Goal: Information Seeking & Learning: Find specific page/section

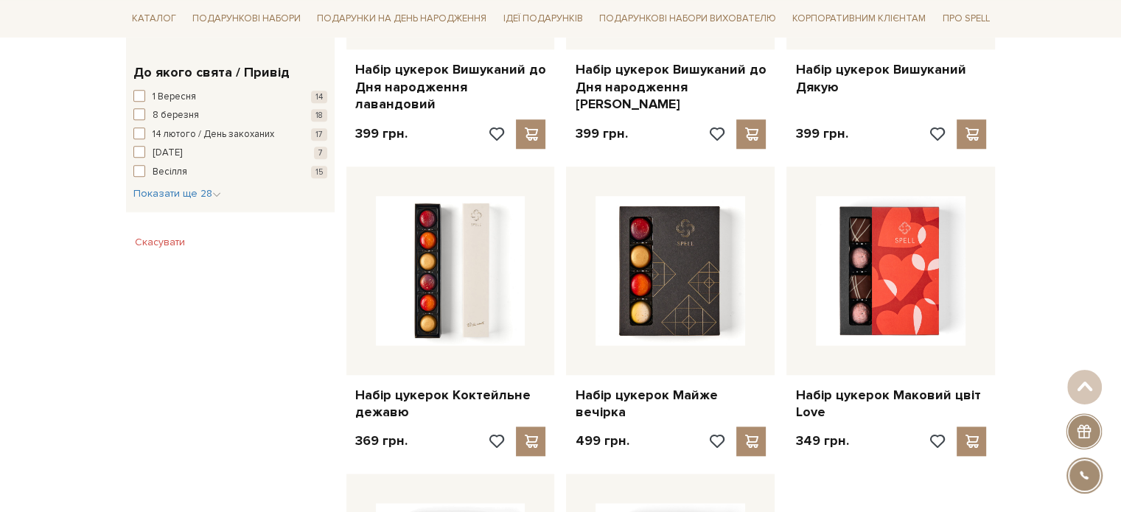
scroll to position [1400, 0]
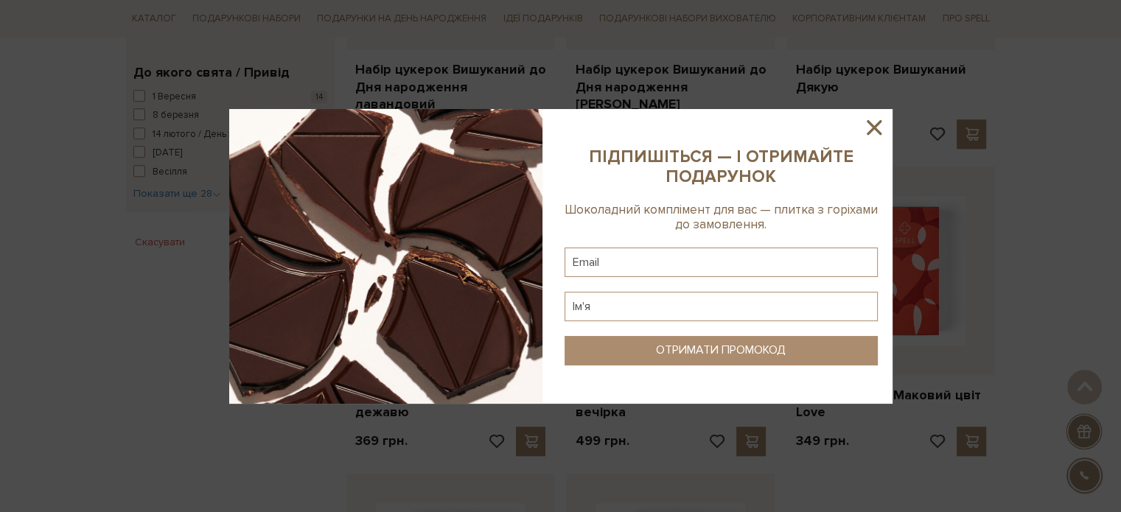
click at [866, 126] on icon at bounding box center [873, 127] width 25 height 25
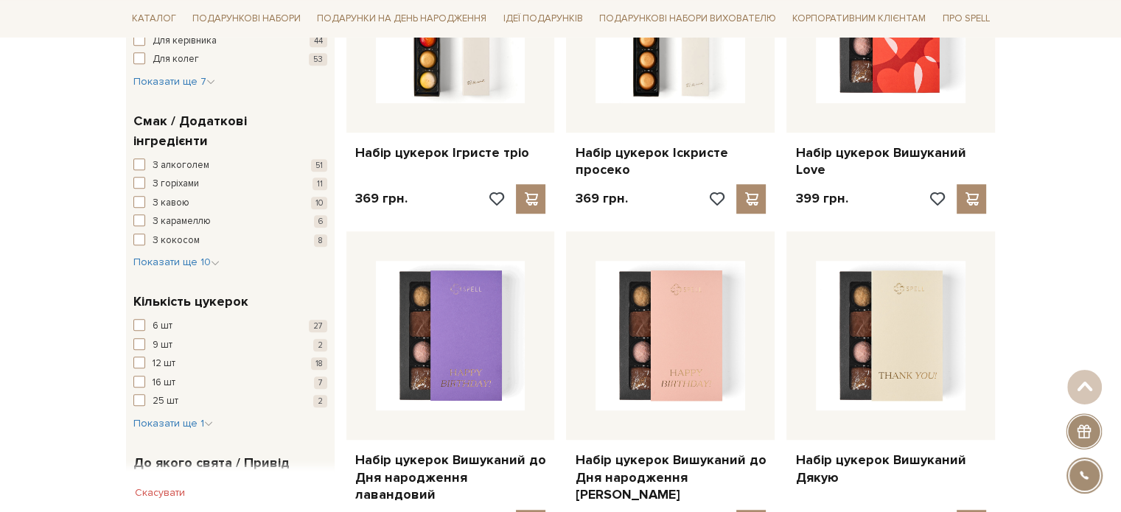
scroll to position [884, 0]
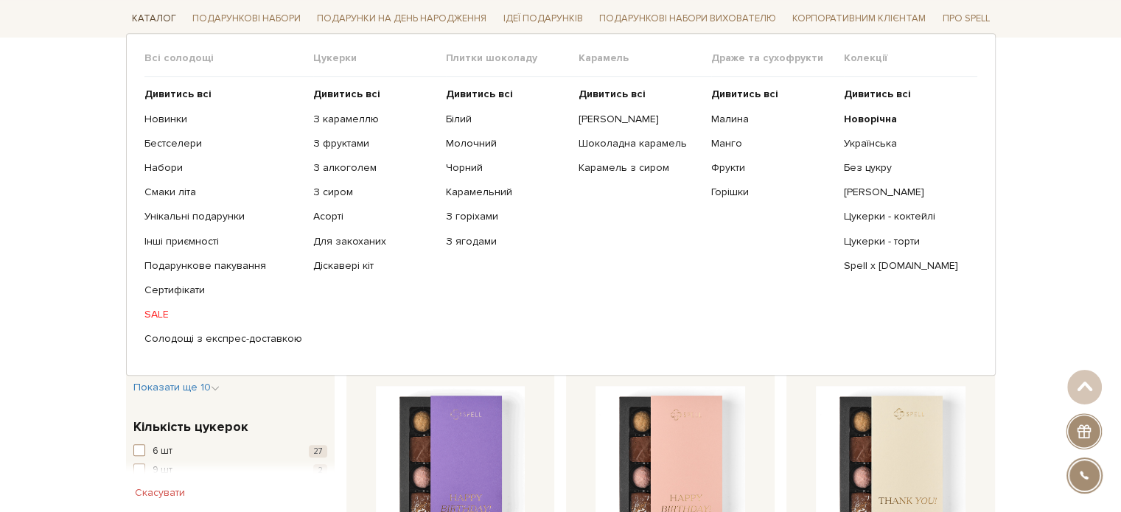
click at [167, 16] on link "Каталог" at bounding box center [154, 18] width 56 height 23
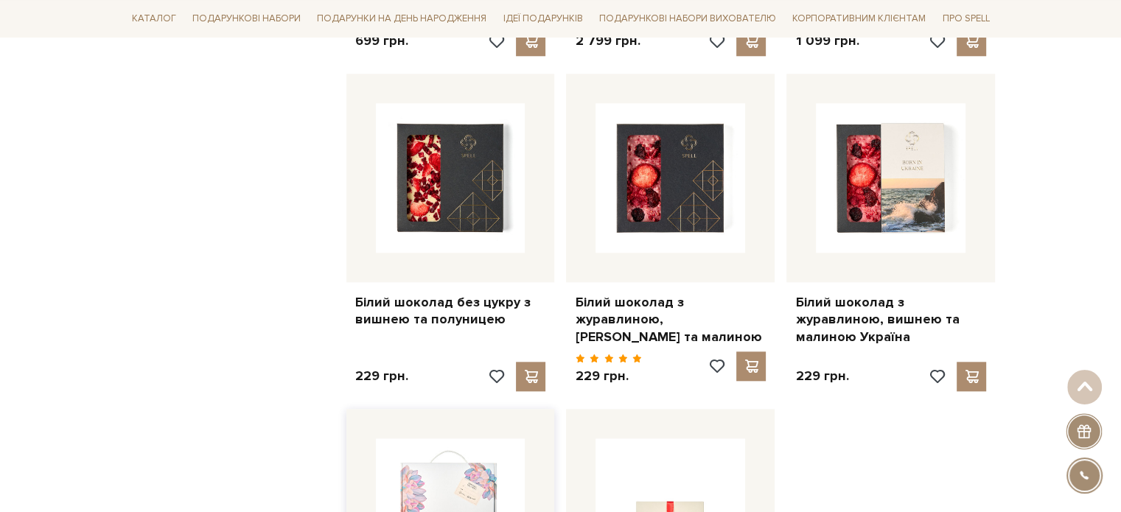
scroll to position [1474, 0]
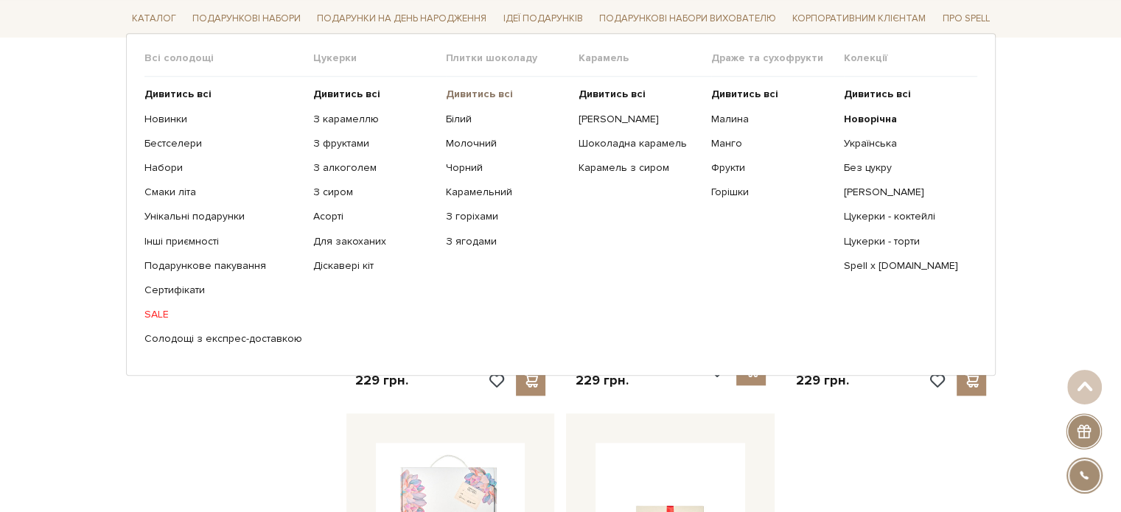
click at [465, 95] on b "Дивитись всі" at bounding box center [479, 94] width 67 height 13
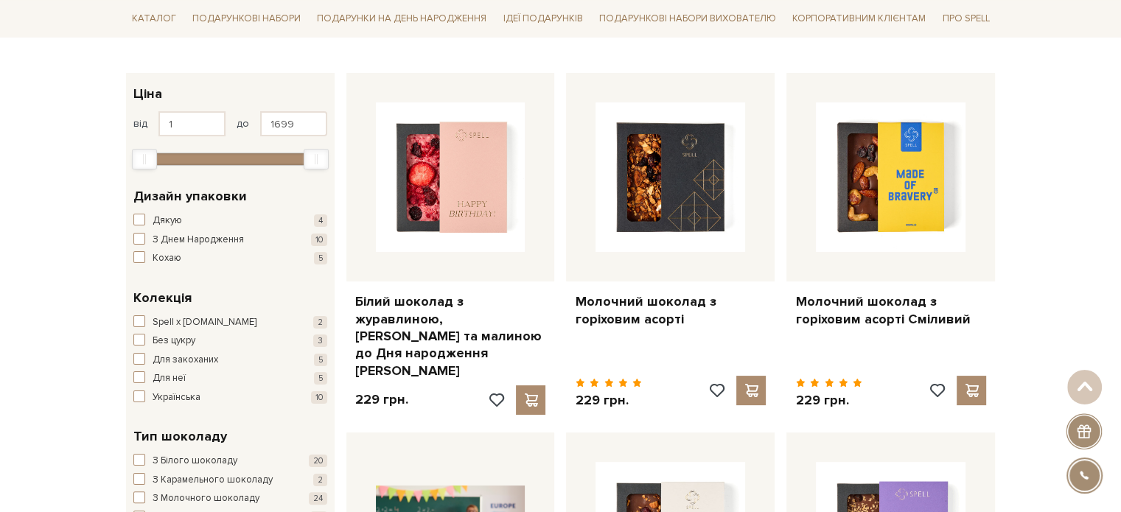
scroll to position [74, 0]
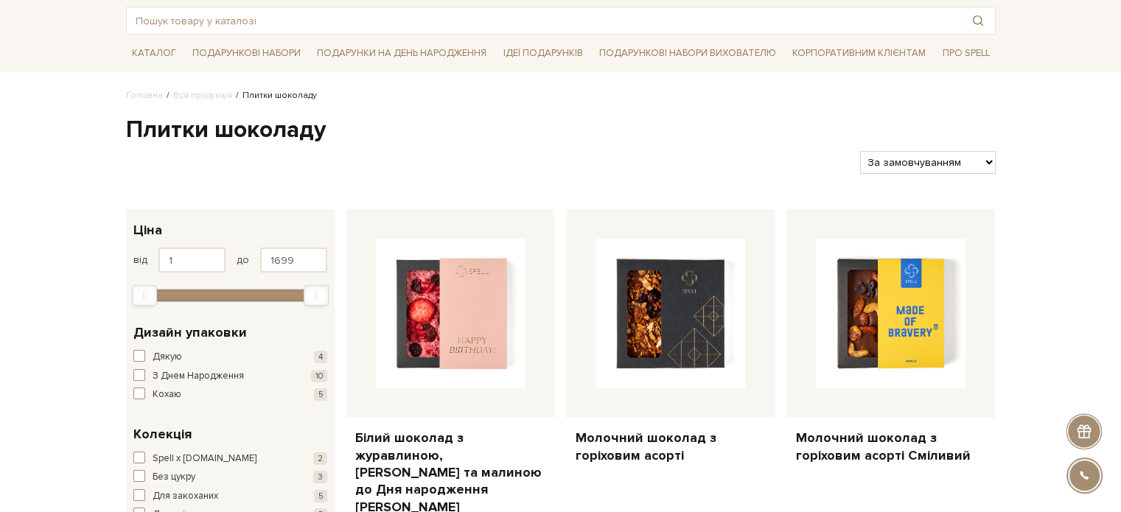
drag, startPoint x: 218, startPoint y: 1, endPoint x: 755, endPoint y: 147, distance: 556.6
click at [763, 147] on div "Фільтри За замовчуванням За Ціною (зростання) За Ціною (зменшення) Новинки За п…" at bounding box center [560, 156] width 881 height 35
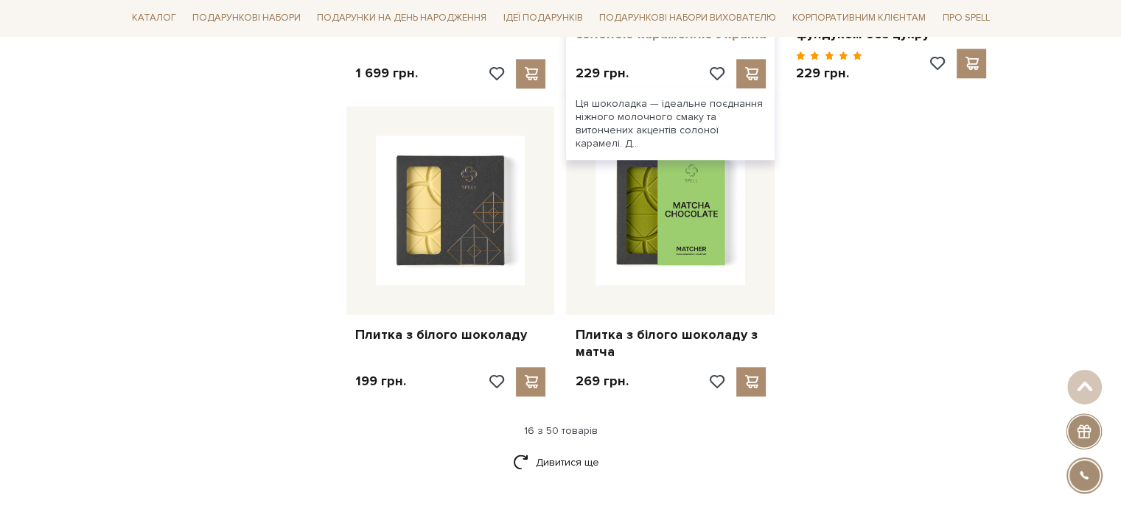
scroll to position [1842, 0]
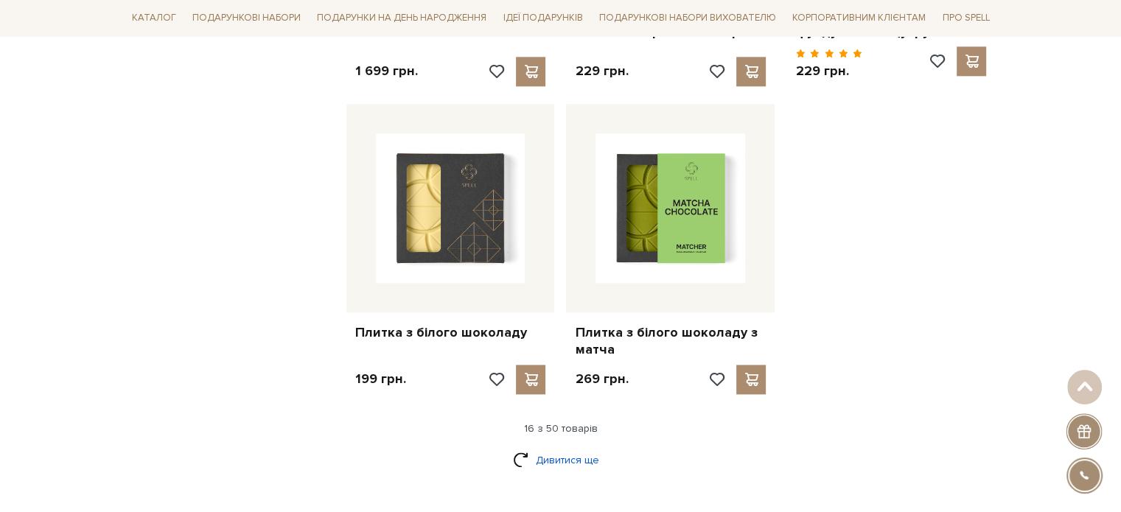
click at [548, 447] on link "Дивитися ще" at bounding box center [561, 460] width 96 height 26
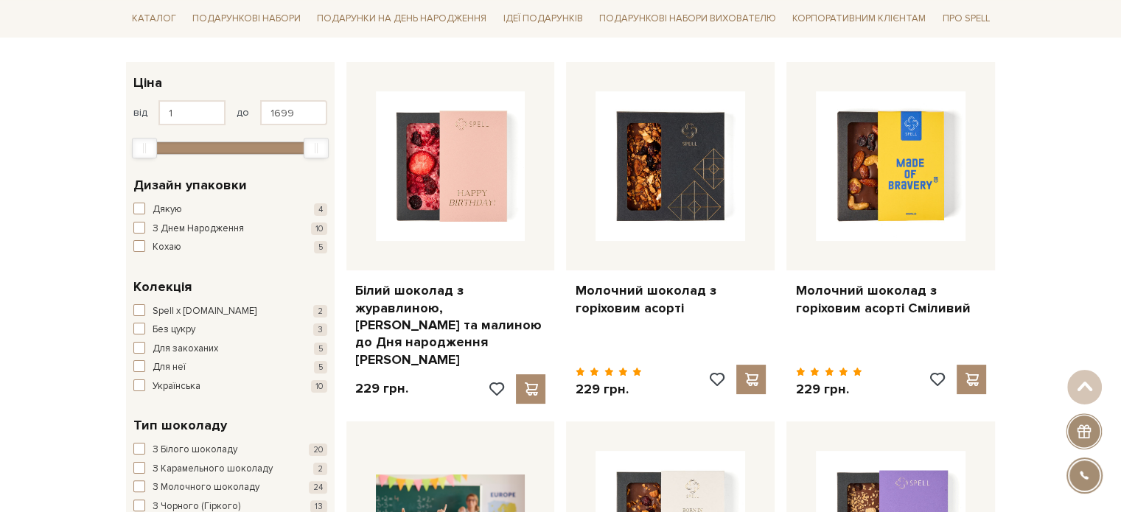
scroll to position [0, 0]
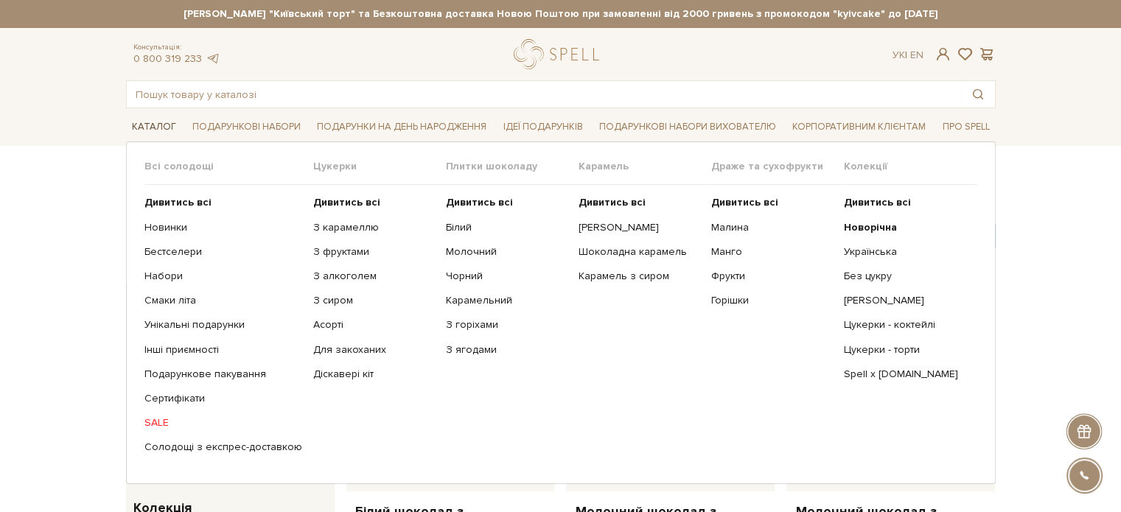
click at [140, 122] on link "Каталог" at bounding box center [154, 127] width 56 height 23
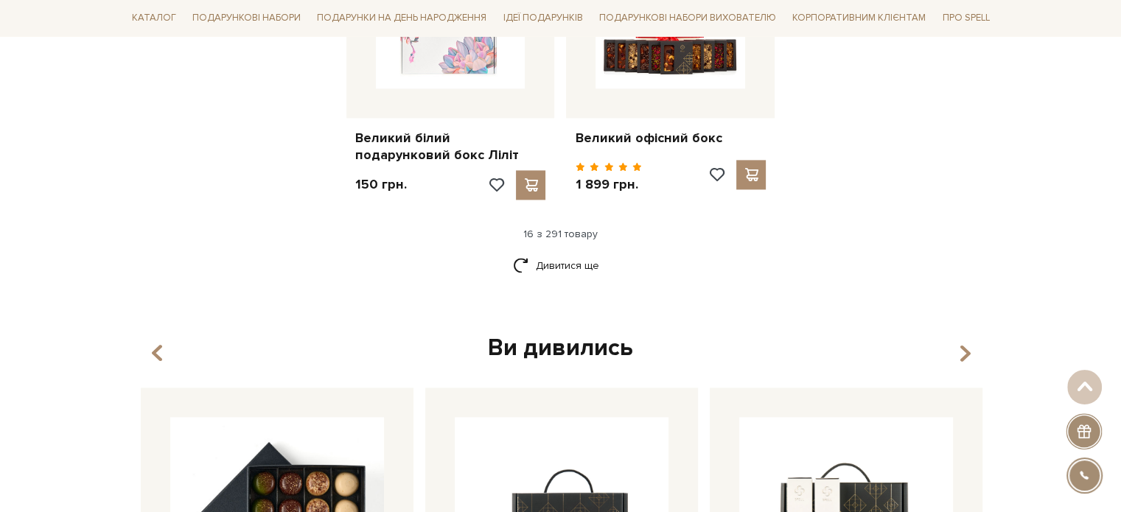
scroll to position [1989, 0]
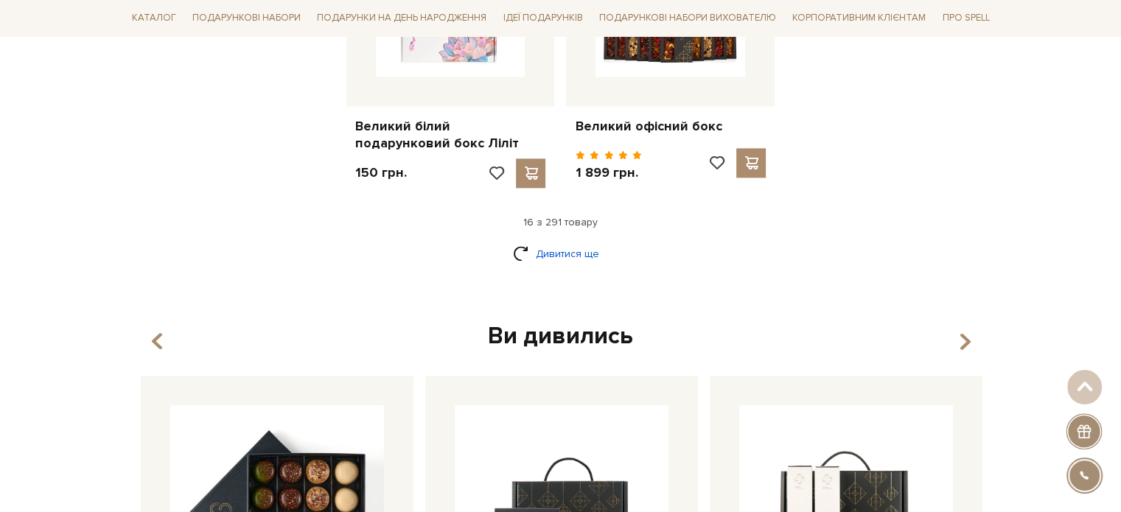
click at [533, 241] on link "Дивитися ще" at bounding box center [561, 254] width 96 height 26
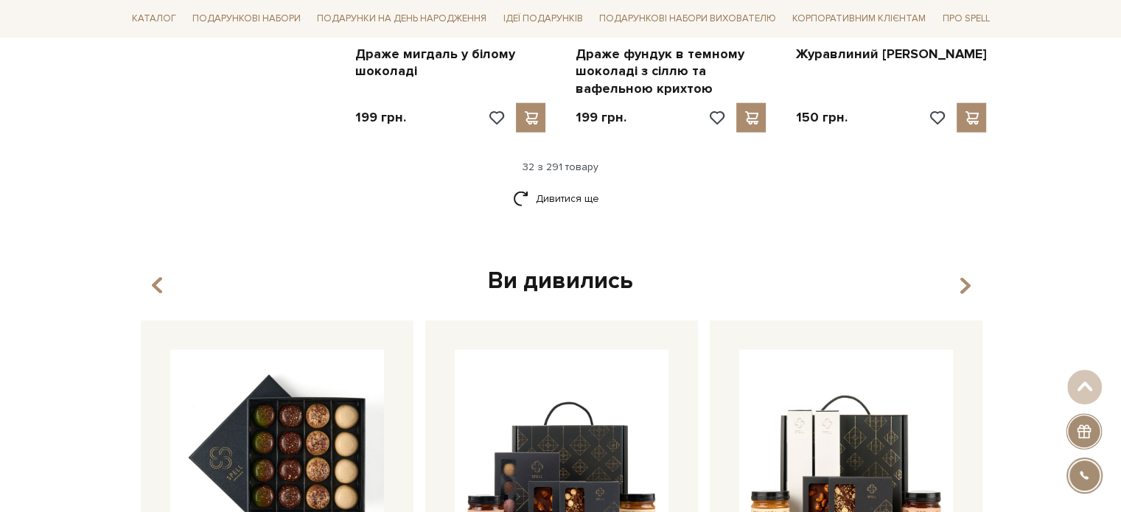
scroll to position [3610, 0]
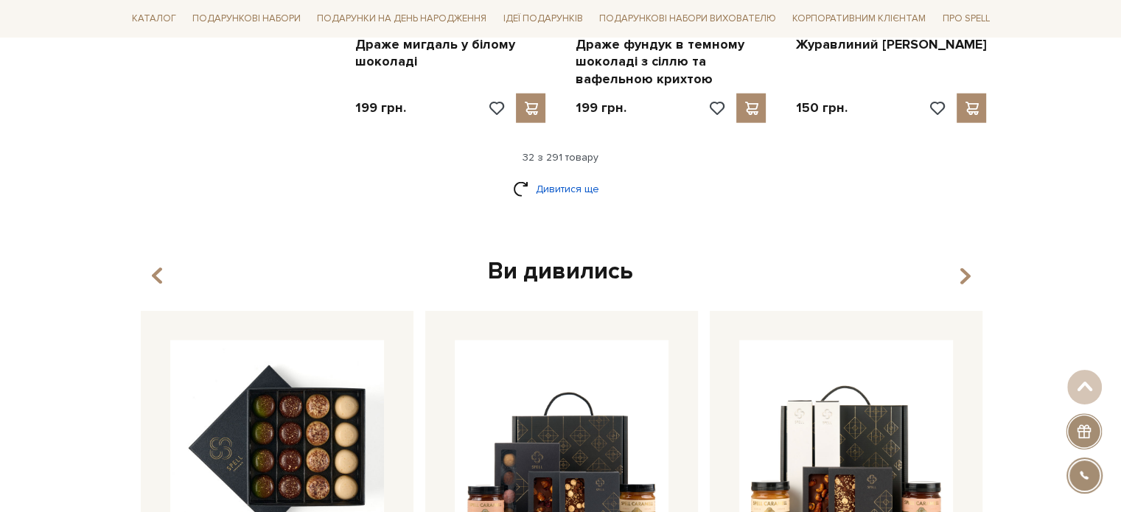
click at [581, 176] on link "Дивитися ще" at bounding box center [561, 189] width 96 height 26
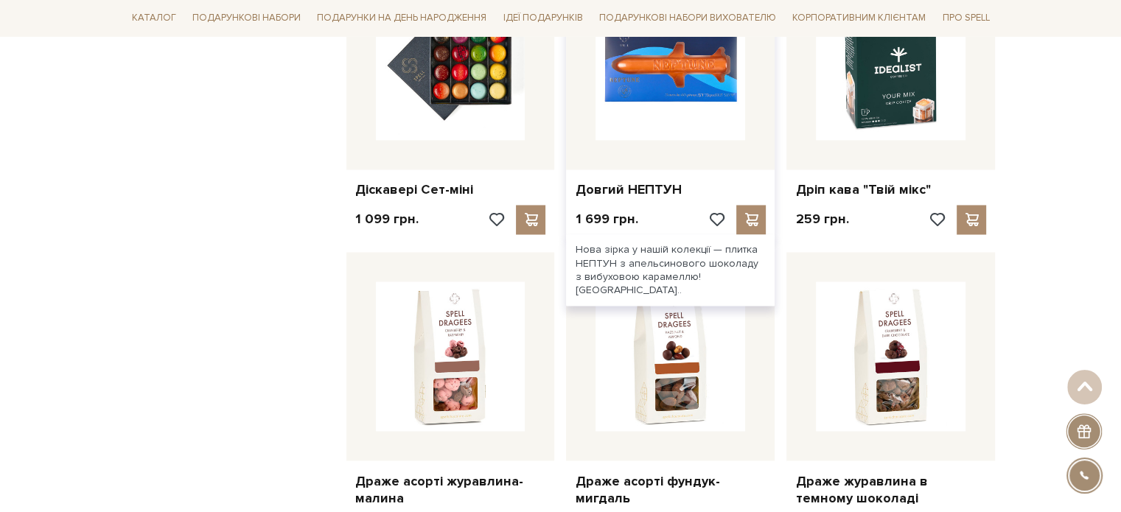
scroll to position [2652, 0]
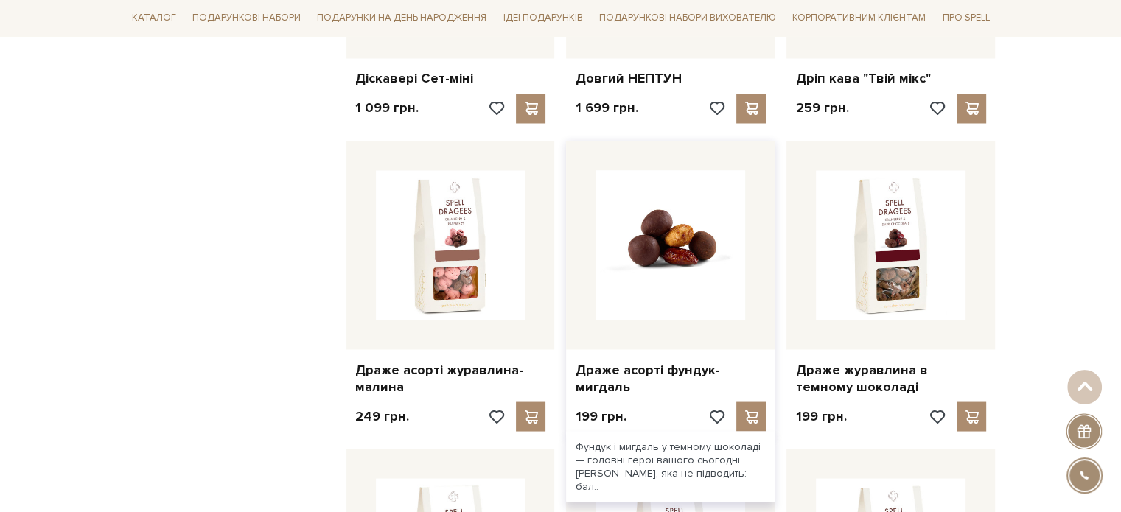
click at [720, 288] on img at bounding box center [670, 245] width 150 height 150
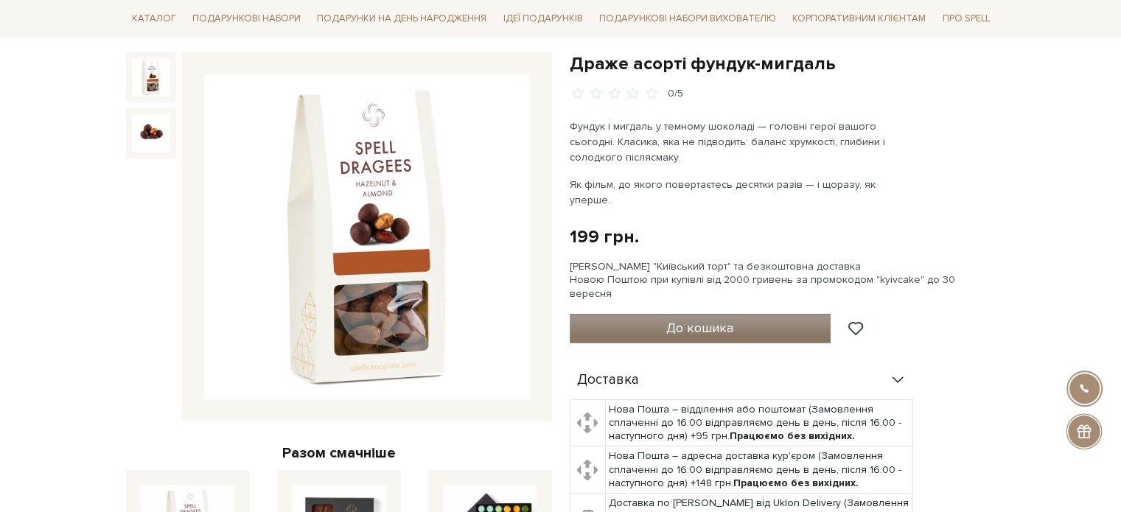
scroll to position [74, 0]
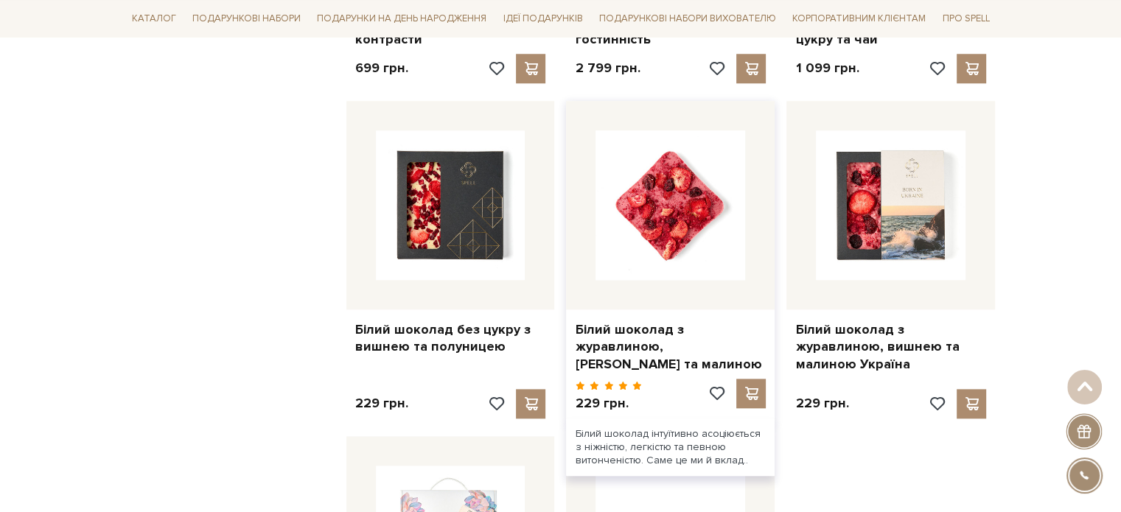
scroll to position [1448, 0]
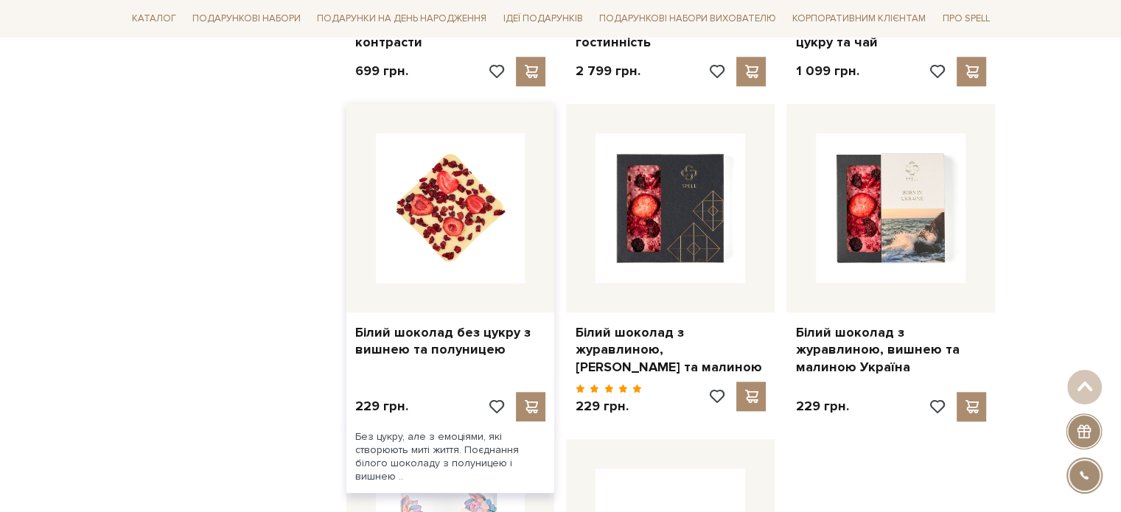
click at [469, 218] on img at bounding box center [451, 208] width 150 height 150
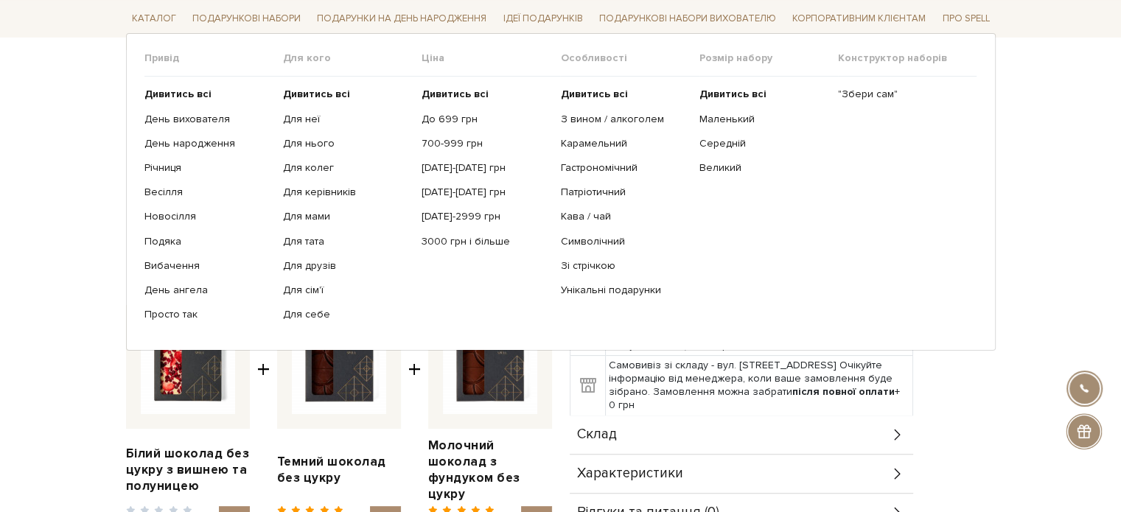
scroll to position [221, 0]
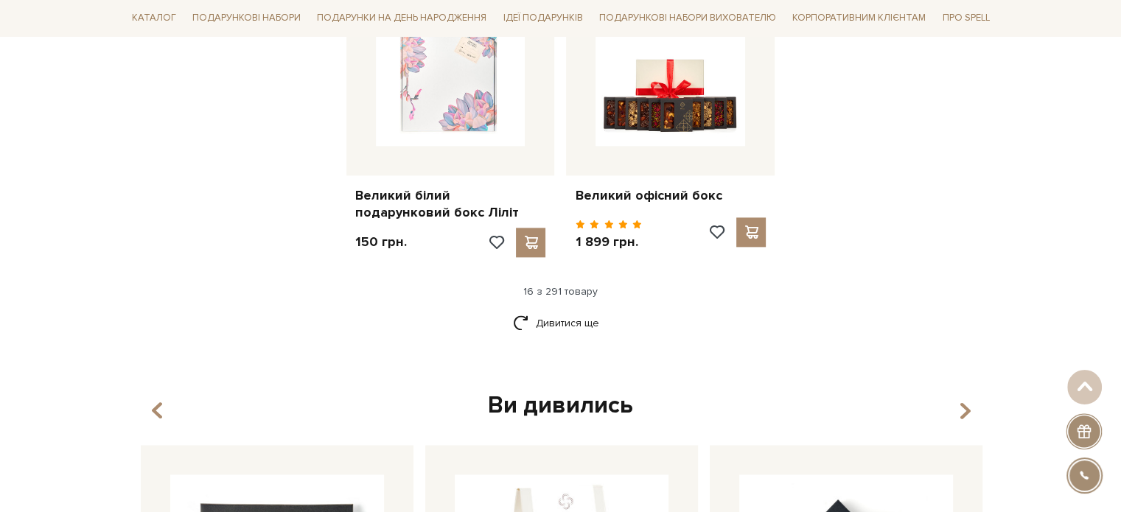
scroll to position [1964, 0]
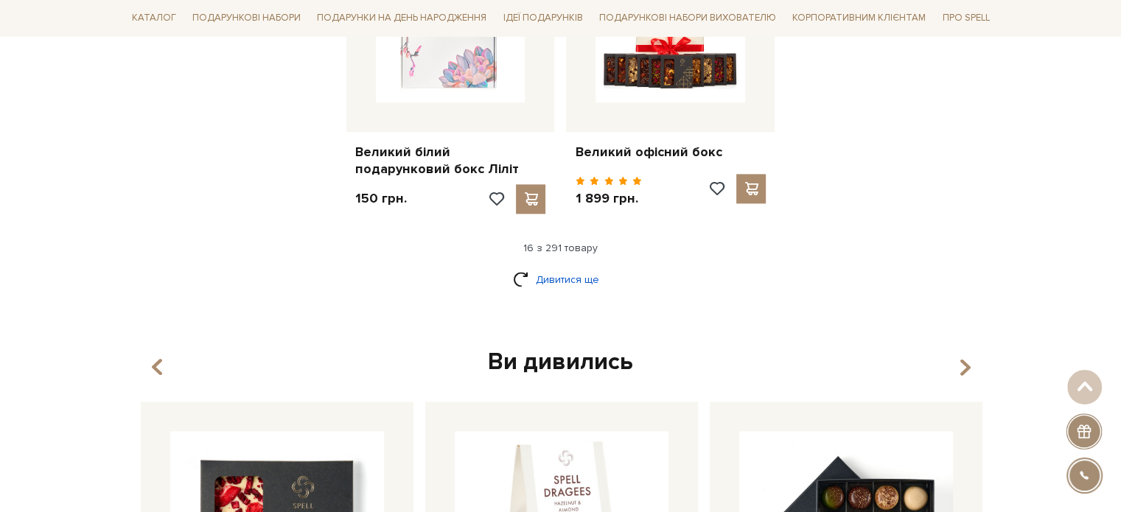
click at [554, 267] on link "Дивитися ще" at bounding box center [561, 280] width 96 height 26
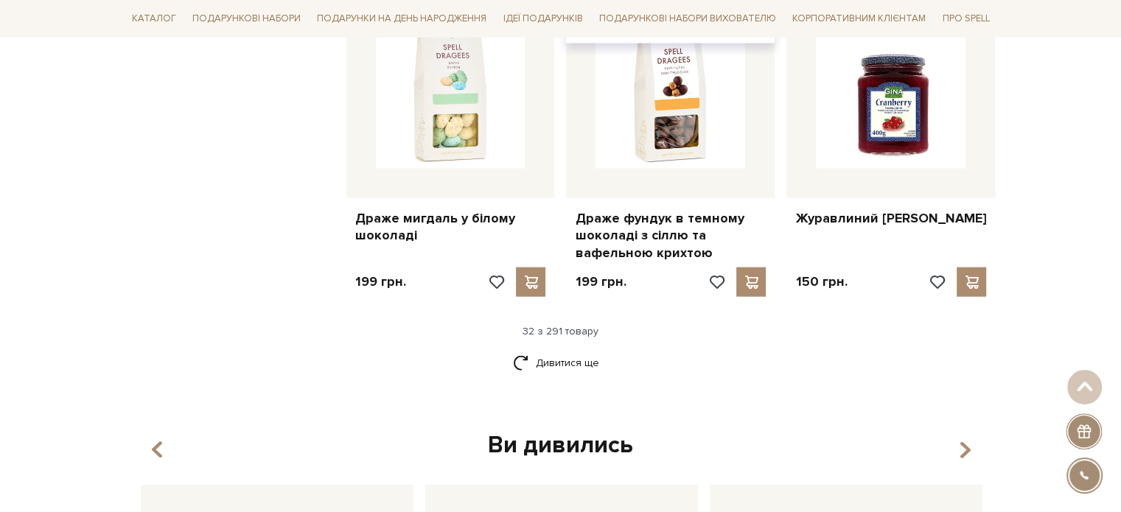
scroll to position [3437, 0]
click at [557, 349] on link "Дивитися ще" at bounding box center [561, 362] width 96 height 26
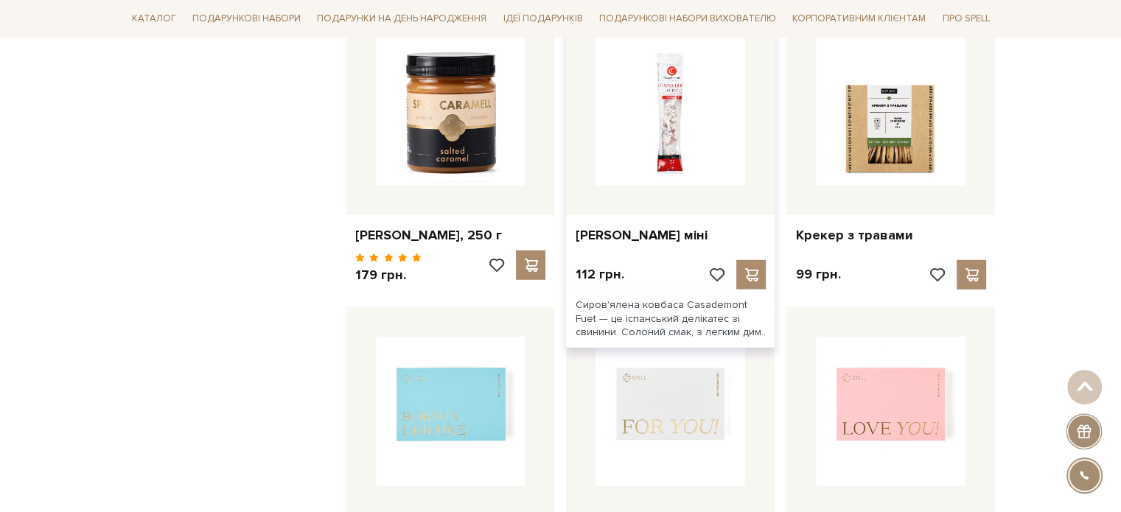
scroll to position [4027, 0]
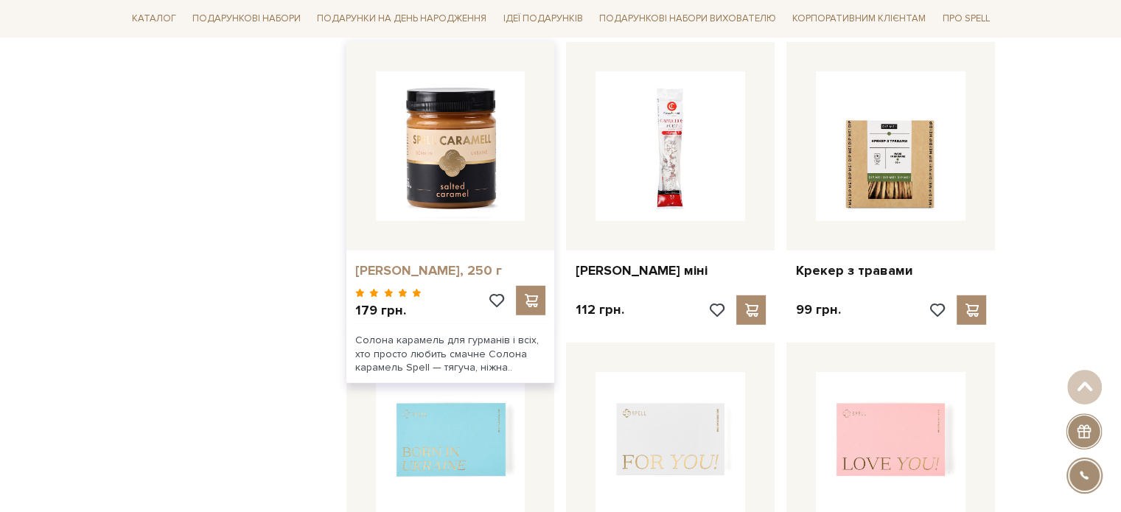
click at [449, 262] on link "Карамель солона, 250 г" at bounding box center [450, 270] width 191 height 17
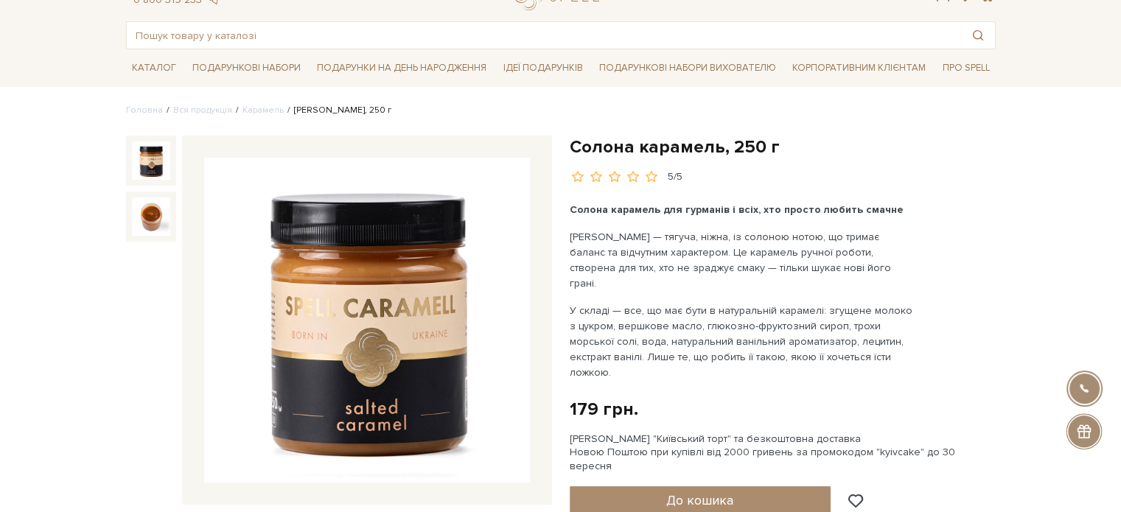
scroll to position [74, 0]
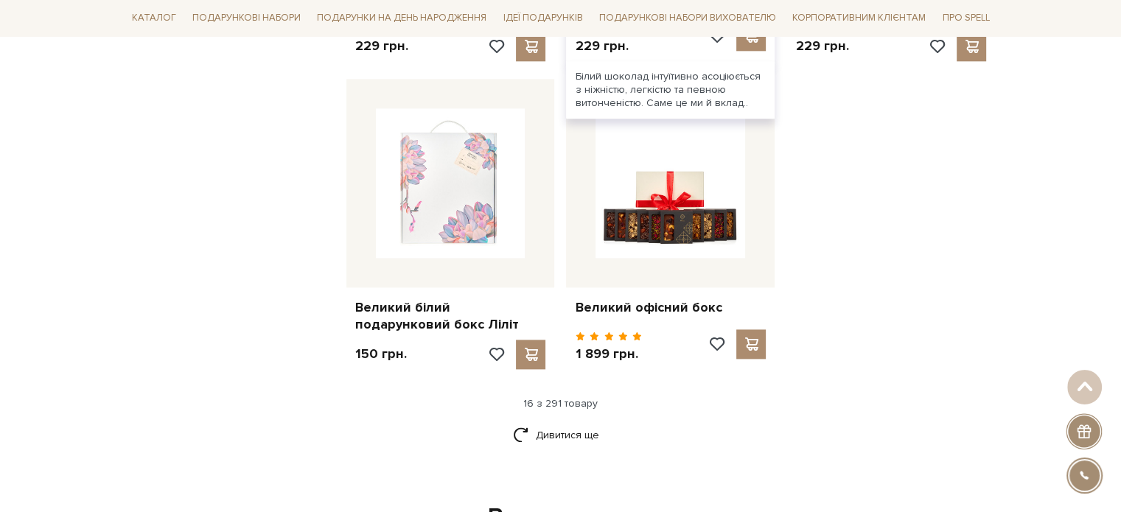
scroll to position [1907, 0]
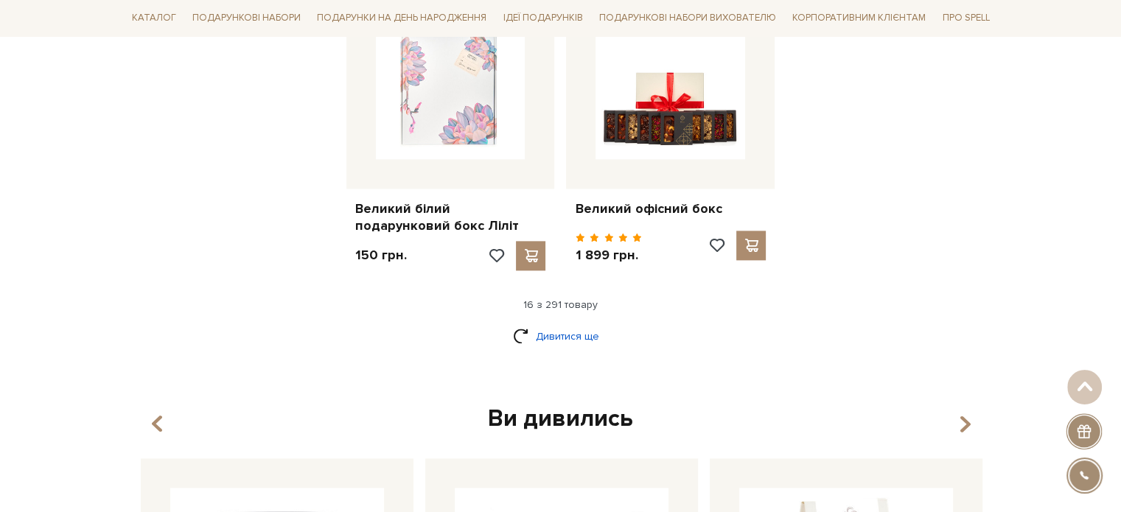
click at [552, 323] on link "Дивитися ще" at bounding box center [561, 336] width 96 height 26
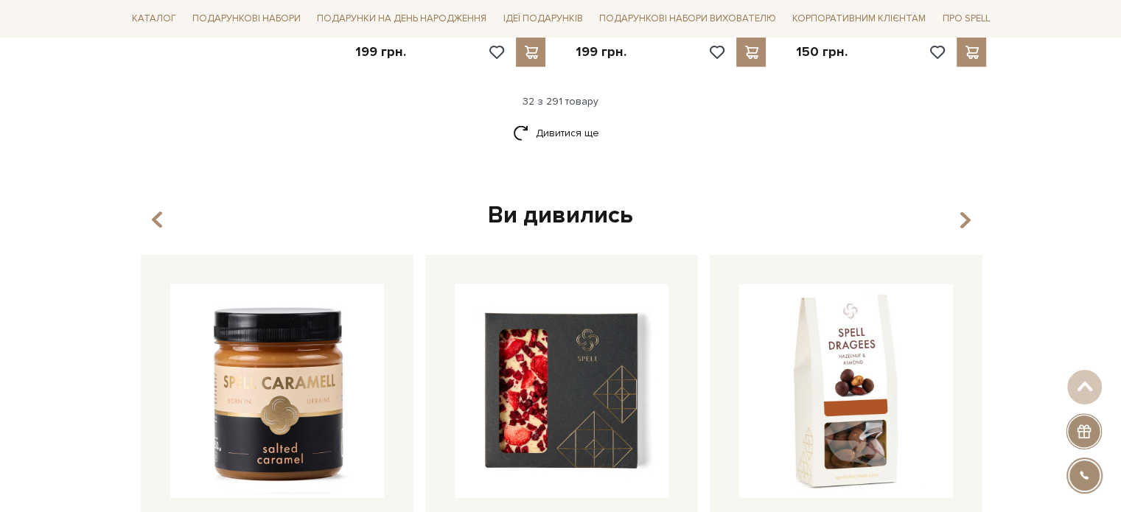
scroll to position [3675, 0]
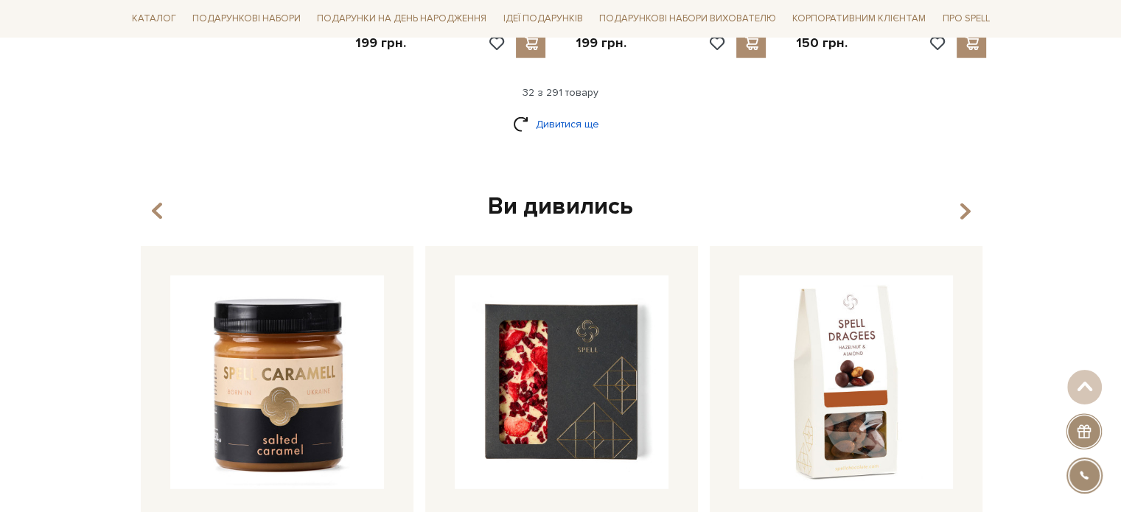
click at [539, 111] on link "Дивитися ще" at bounding box center [561, 124] width 96 height 26
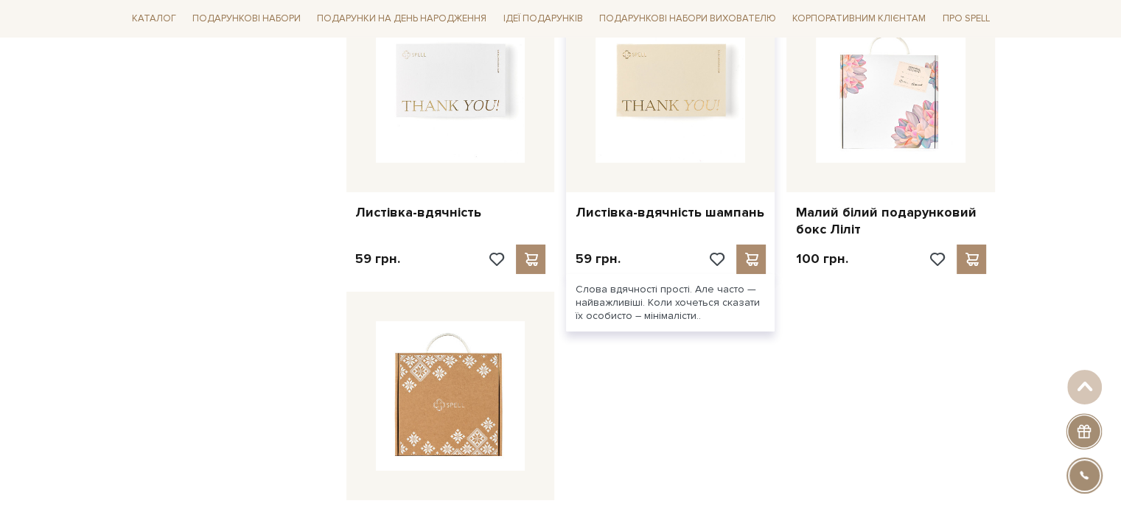
scroll to position [5222, 0]
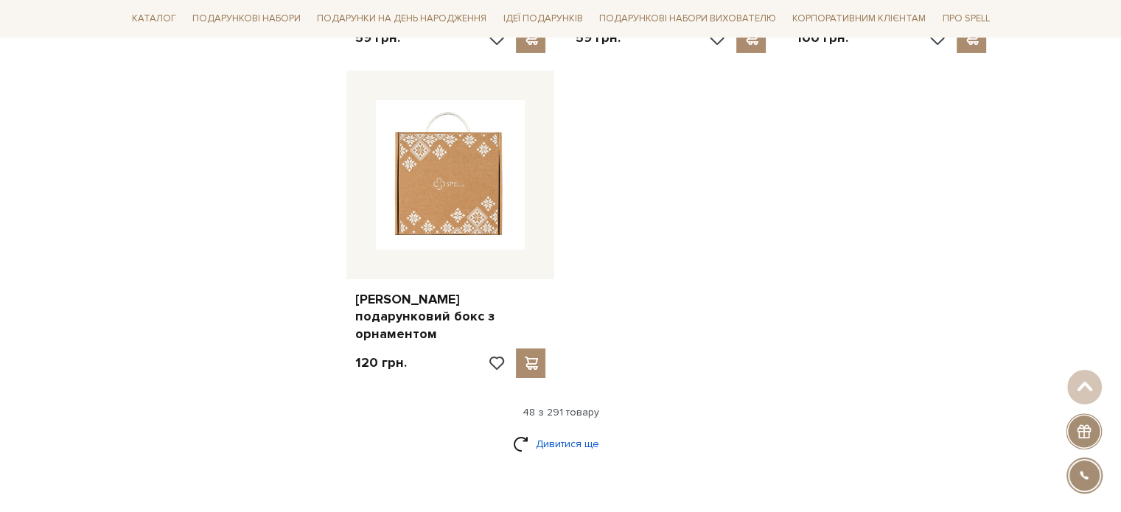
click at [553, 431] on link "Дивитися ще" at bounding box center [561, 444] width 96 height 26
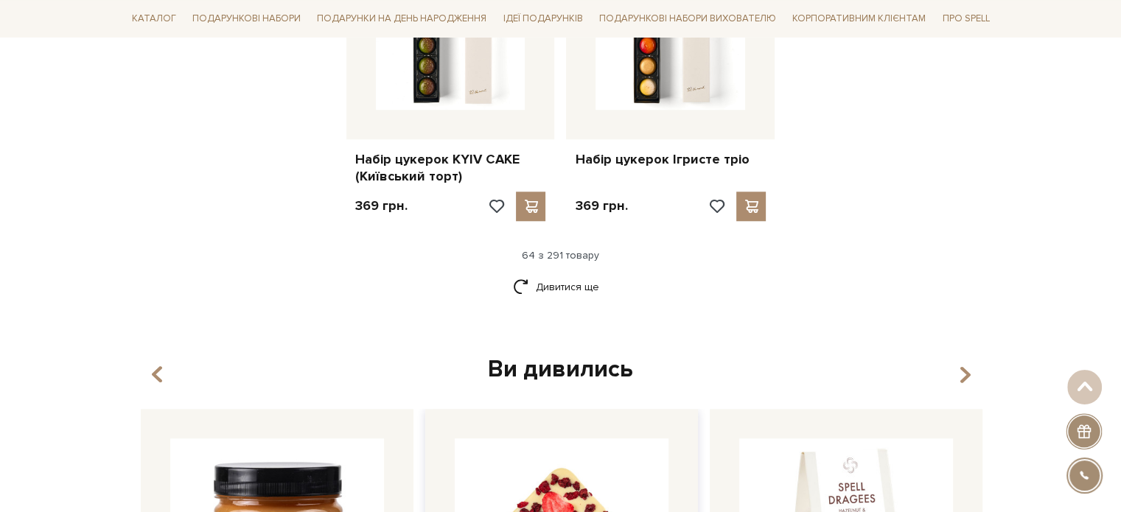
scroll to position [7064, 0]
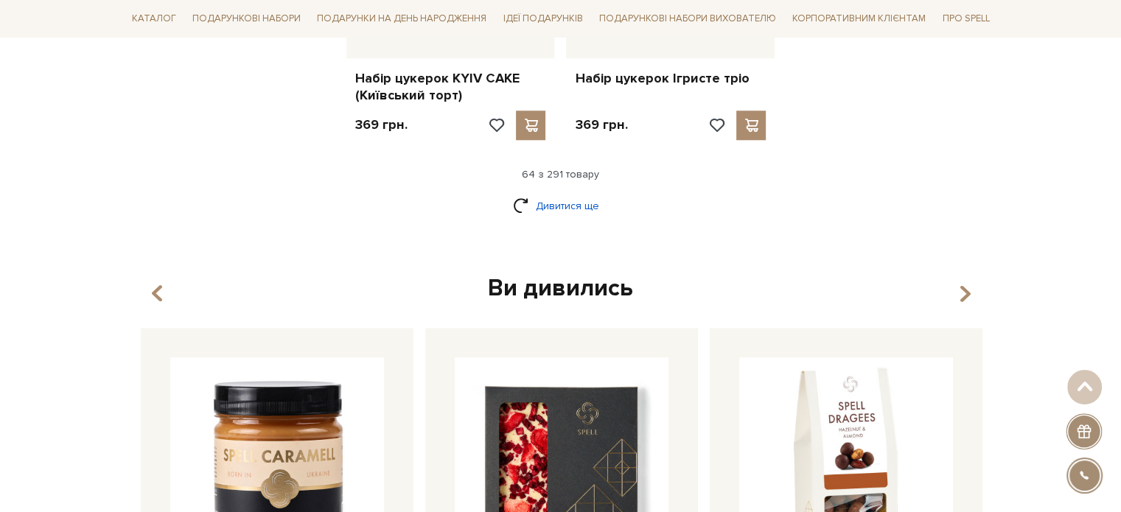
click at [534, 193] on link "Дивитися ще" at bounding box center [561, 206] width 96 height 26
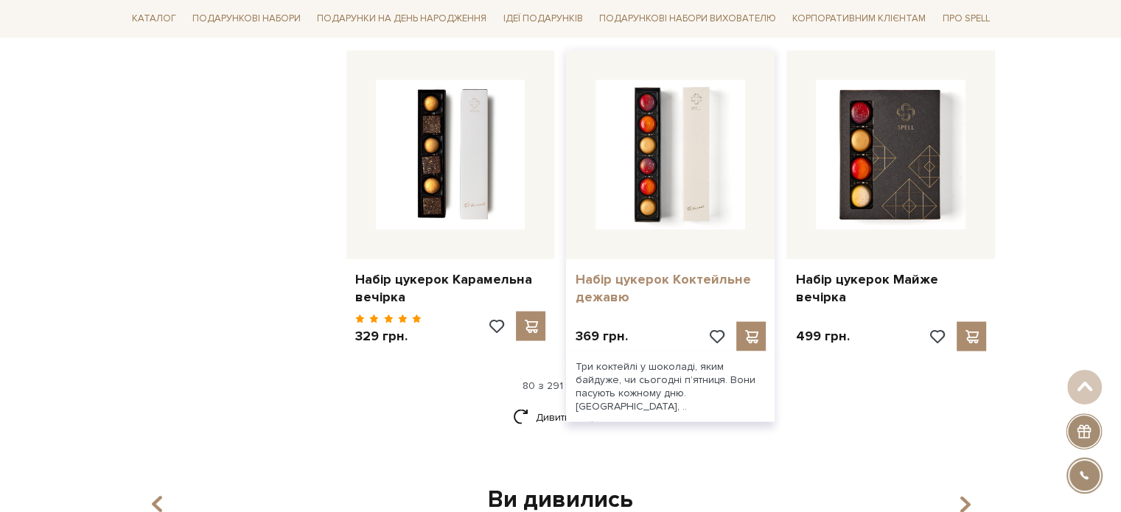
scroll to position [8538, 0]
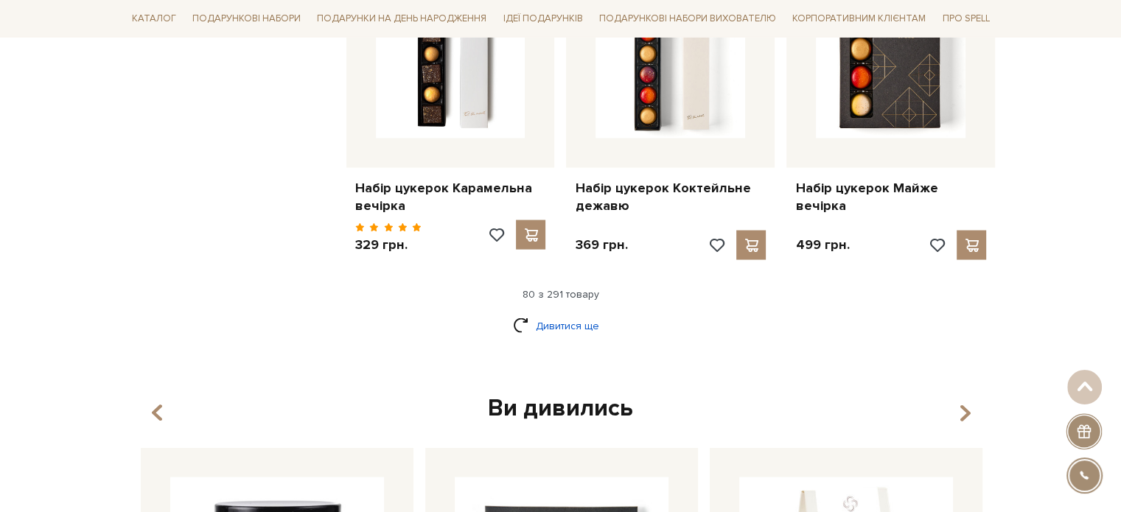
click at [575, 313] on link "Дивитися ще" at bounding box center [561, 326] width 96 height 26
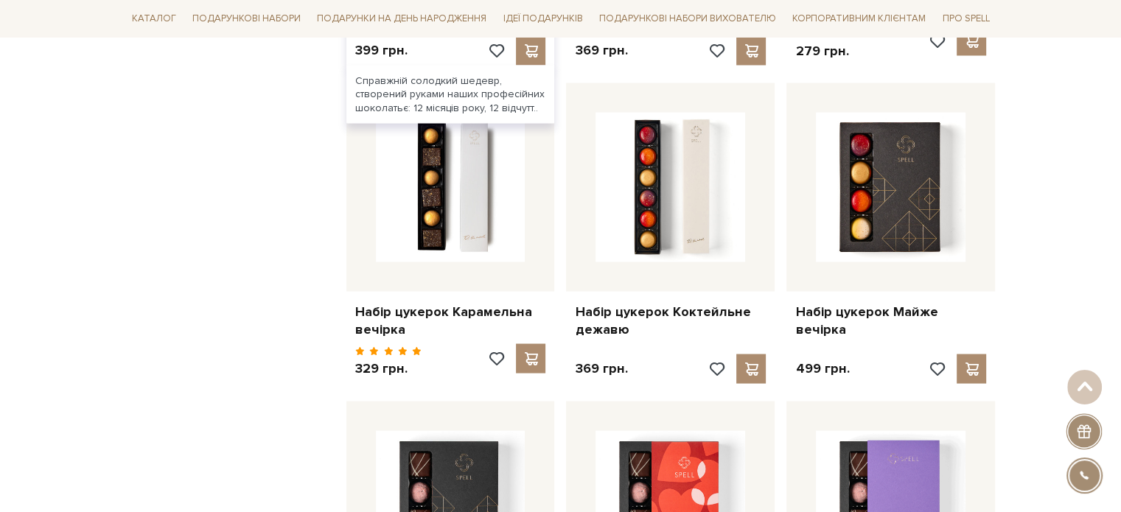
scroll to position [8243, 0]
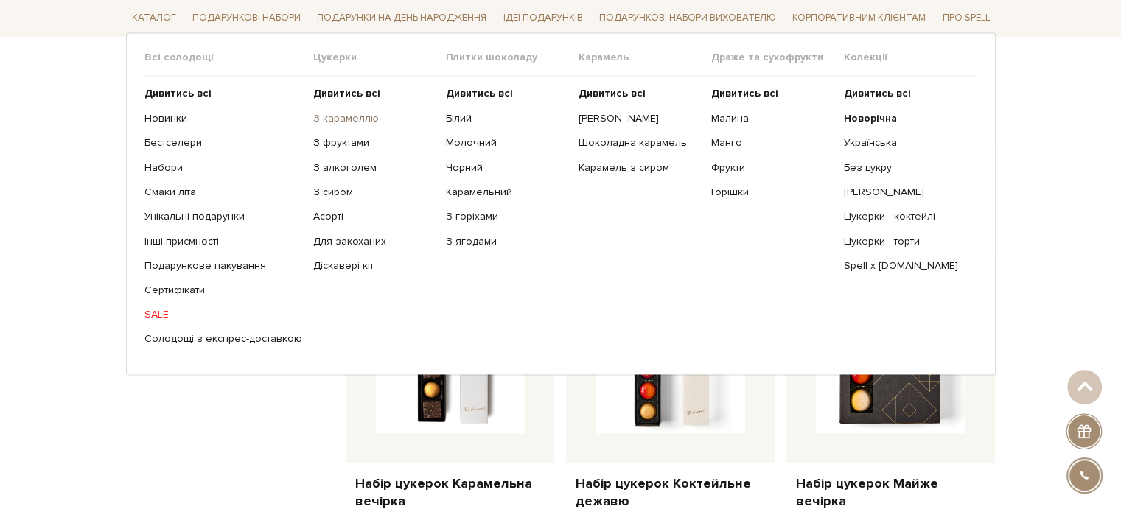
click at [323, 120] on link "З карамеллю" at bounding box center [374, 118] width 122 height 13
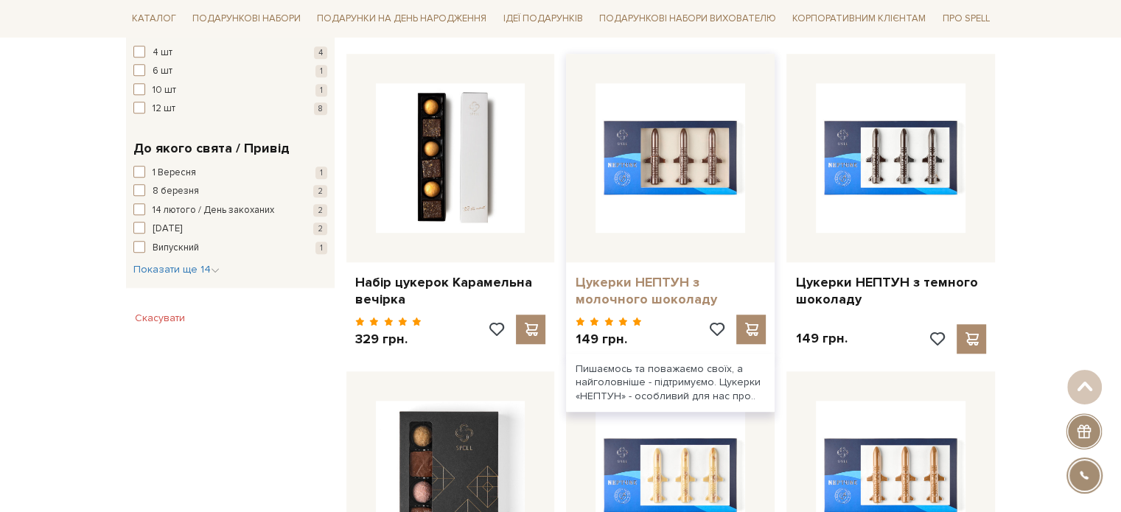
scroll to position [1179, 0]
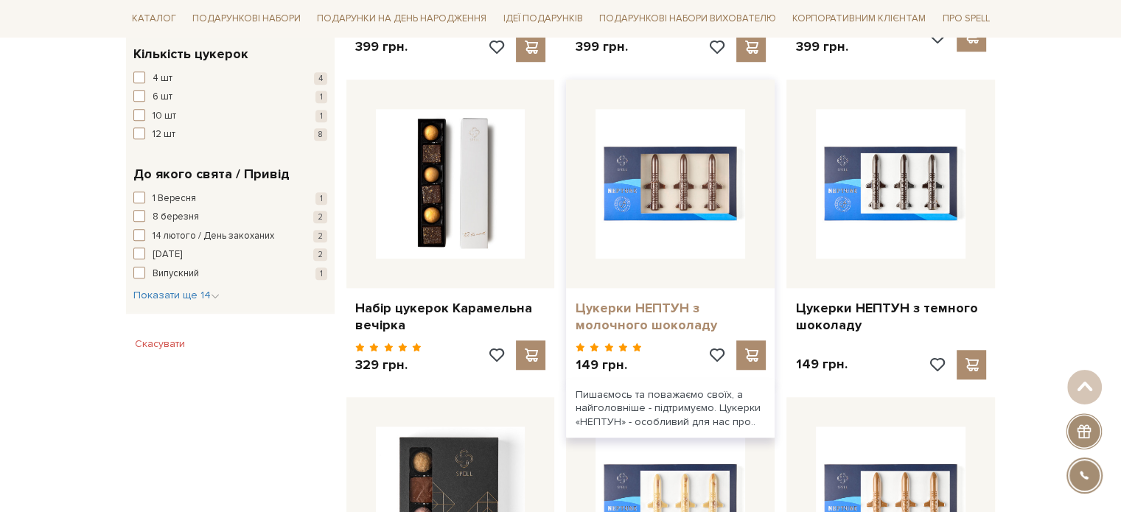
click at [675, 300] on link "Цукерки НЕПТУН з молочного шоколаду" at bounding box center [670, 317] width 191 height 35
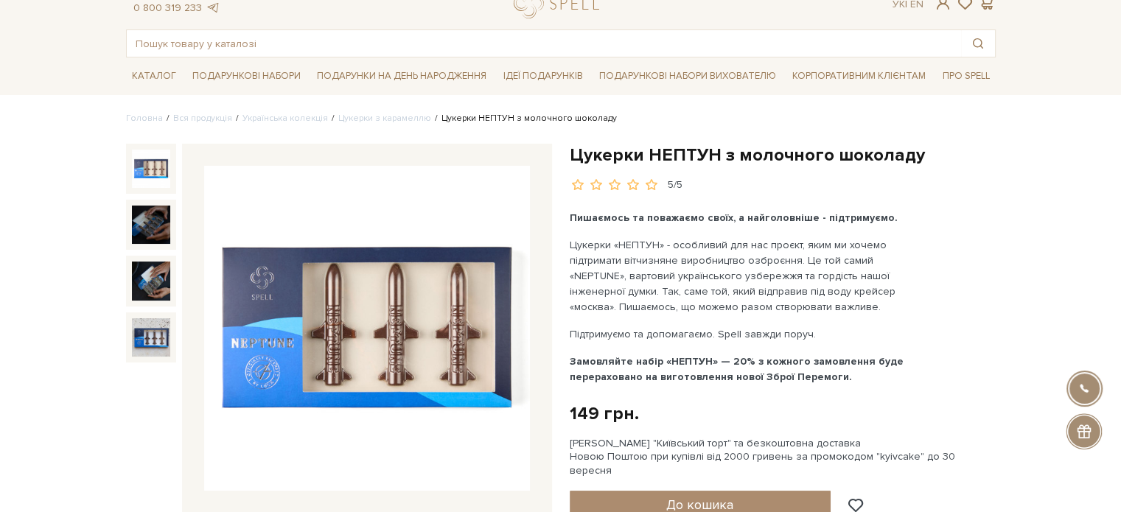
scroll to position [74, 0]
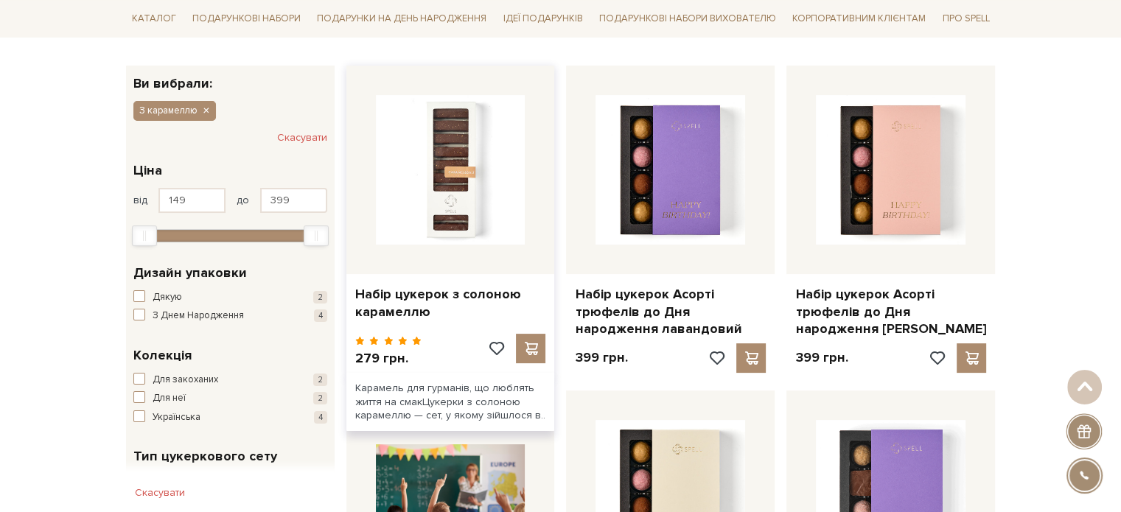
scroll to position [147, 0]
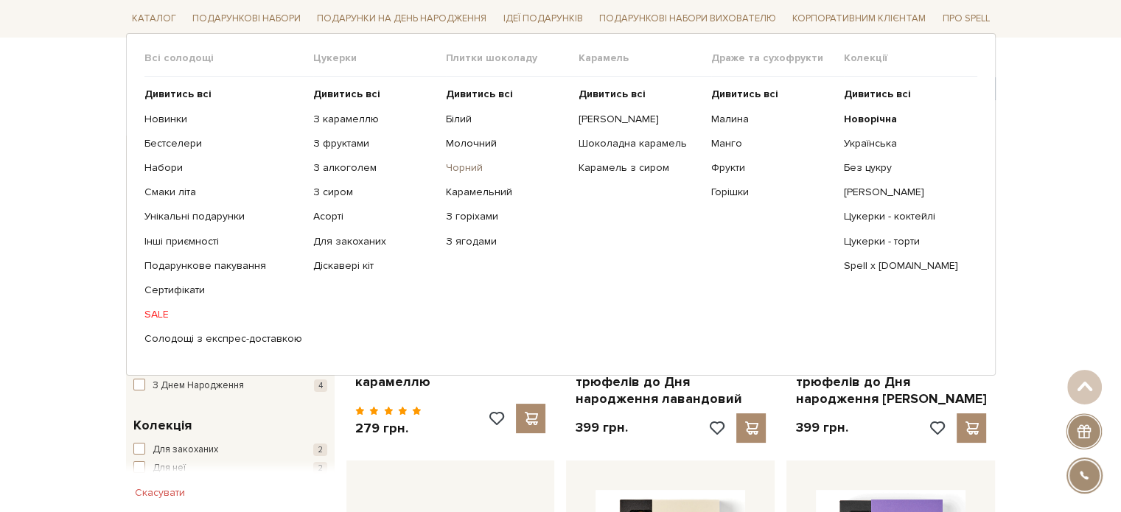
click at [455, 170] on link "Чорний" at bounding box center [507, 167] width 122 height 13
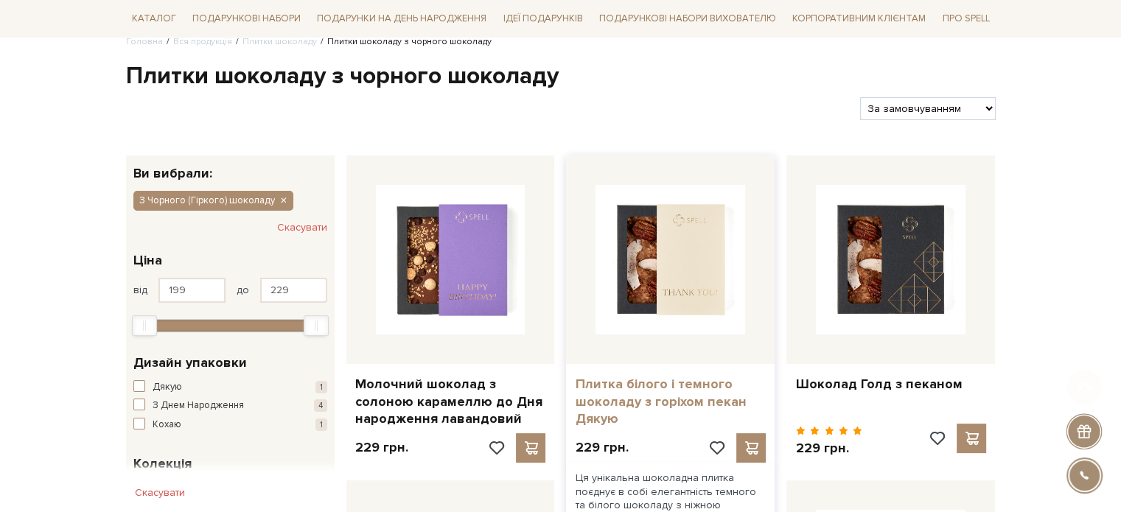
scroll to position [295, 0]
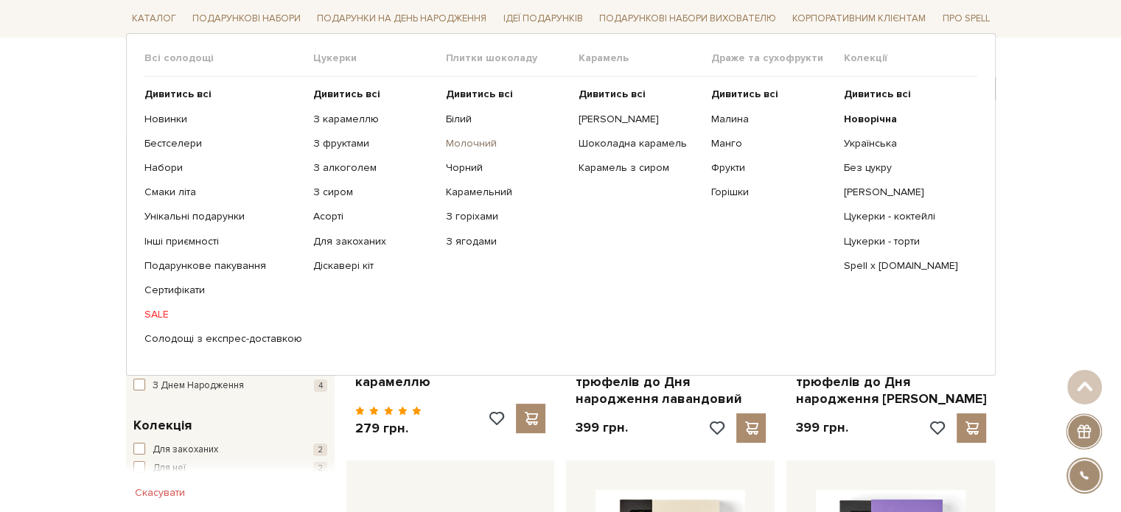
click at [477, 140] on link "Молочний" at bounding box center [507, 143] width 122 height 13
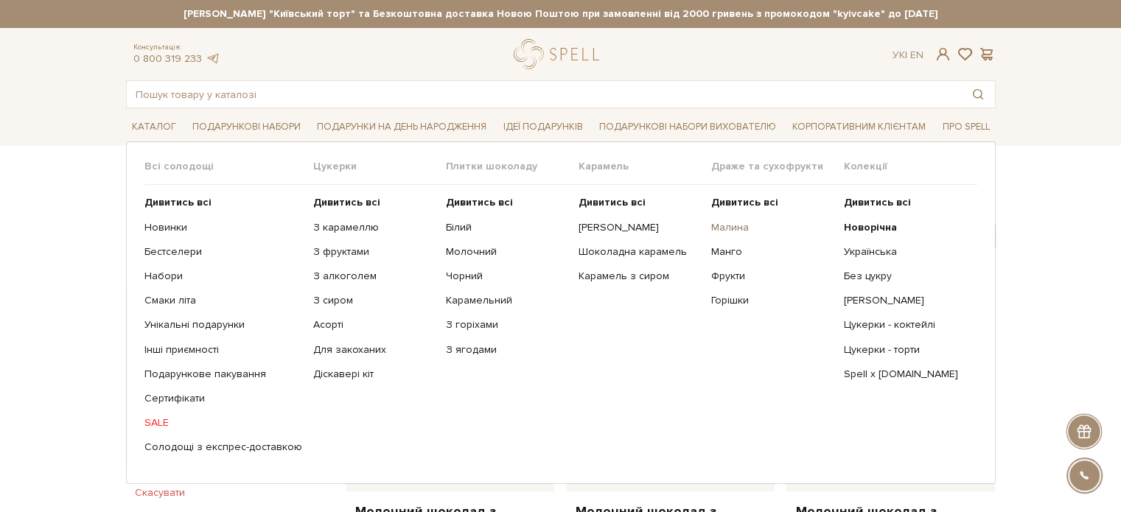
click at [728, 227] on link "Малина" at bounding box center [772, 227] width 122 height 13
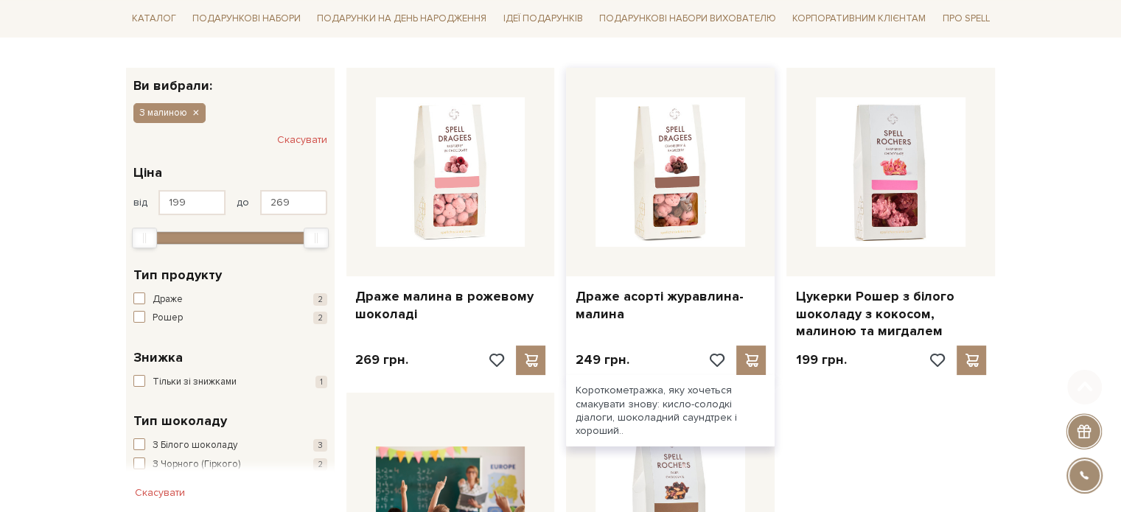
scroll to position [221, 0]
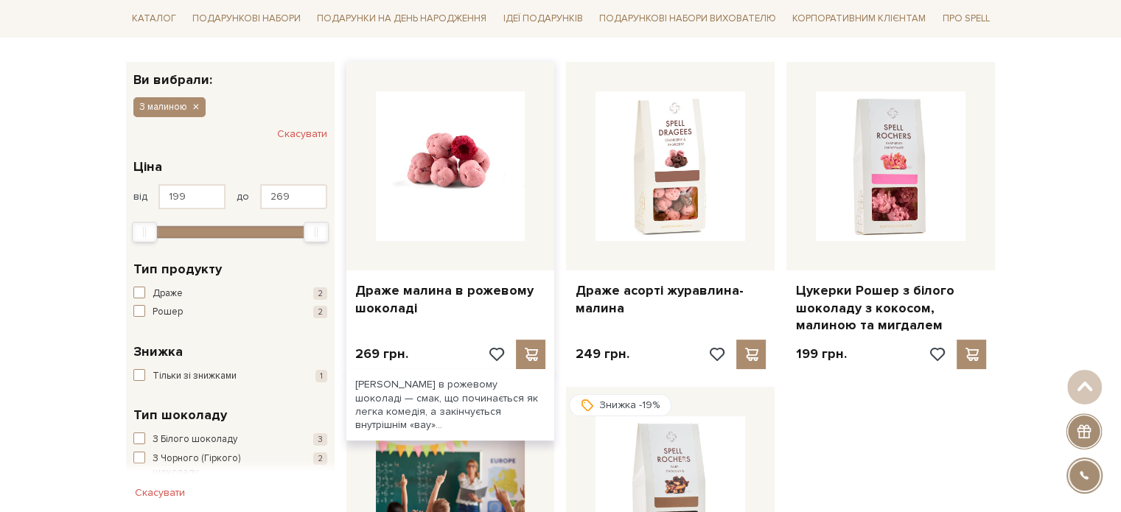
click at [429, 173] on img at bounding box center [451, 166] width 150 height 150
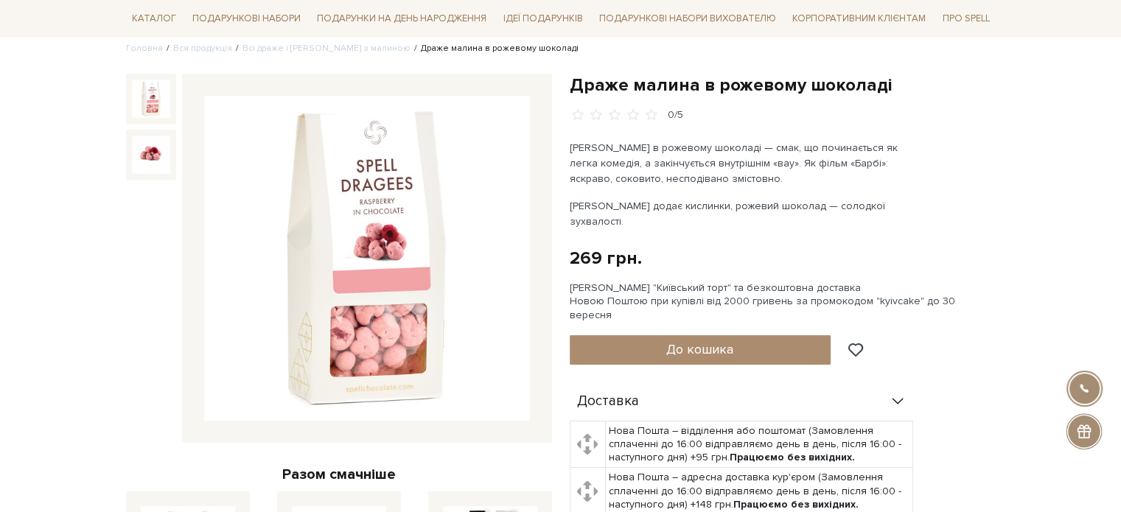
scroll to position [147, 0]
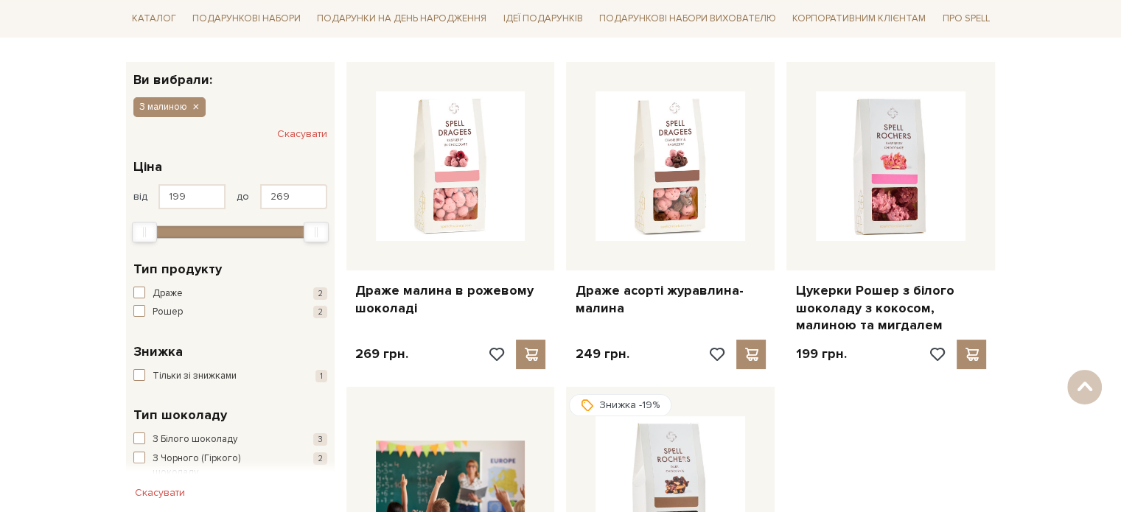
scroll to position [221, 0]
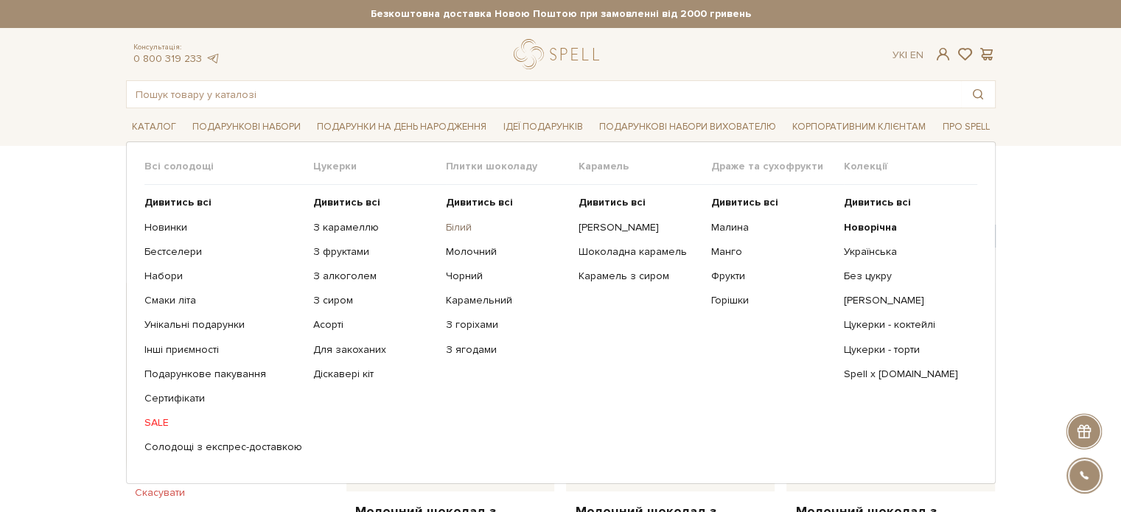
click at [459, 225] on link "Білий" at bounding box center [507, 227] width 122 height 13
click at [463, 251] on link "Молочний" at bounding box center [507, 251] width 122 height 13
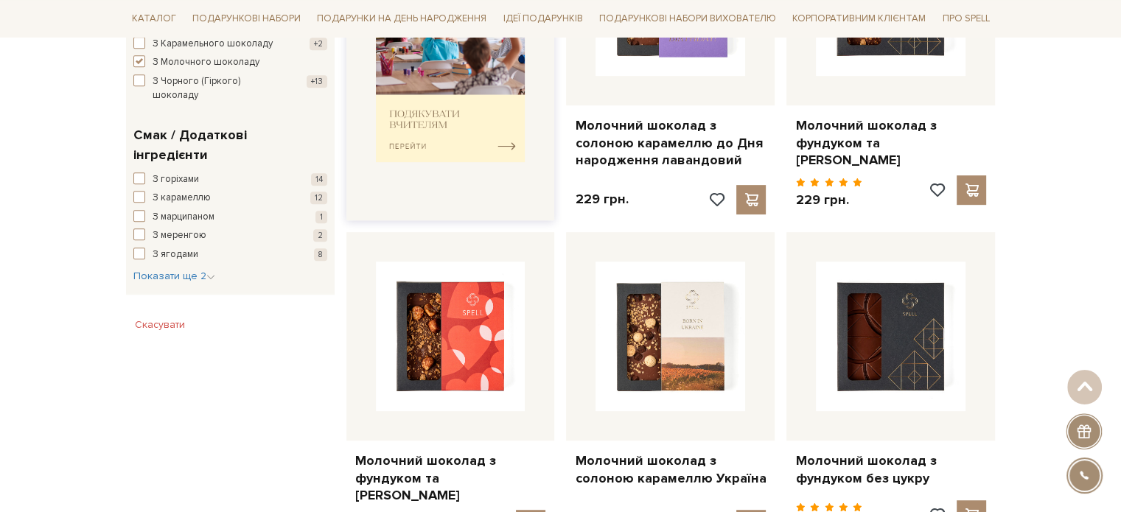
scroll to position [737, 0]
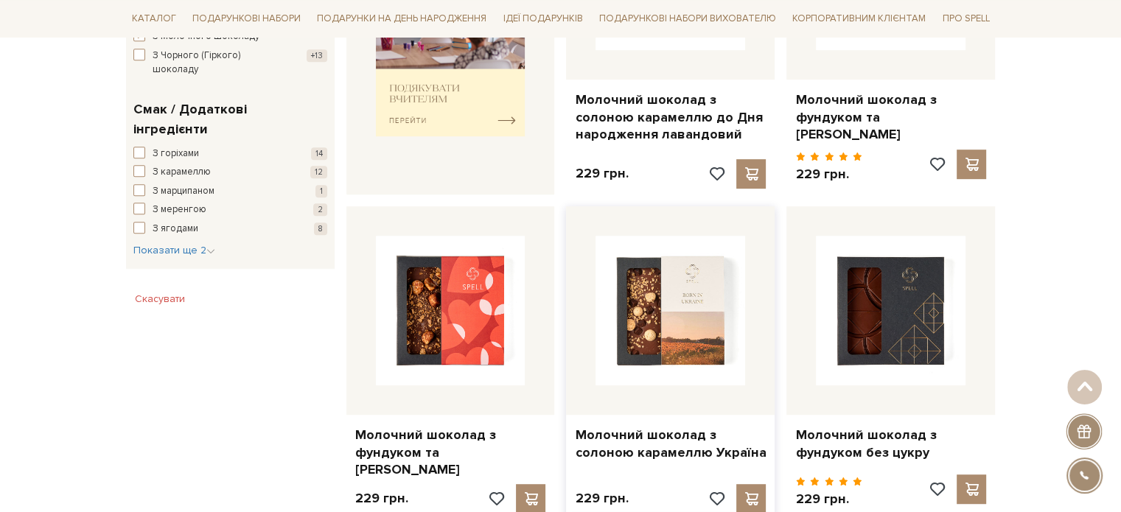
click at [669, 253] on img at bounding box center [670, 311] width 150 height 150
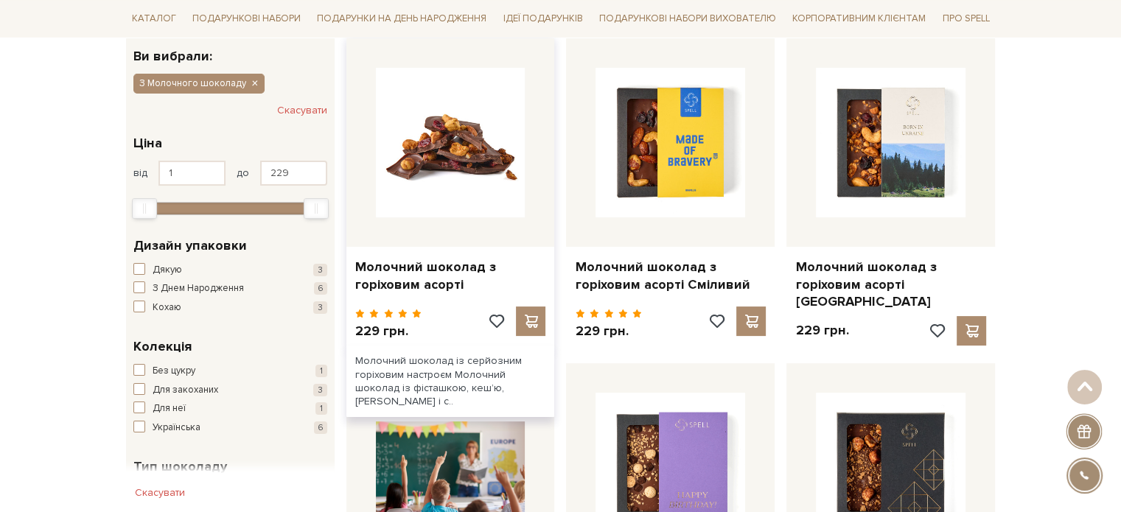
scroll to position [221, 0]
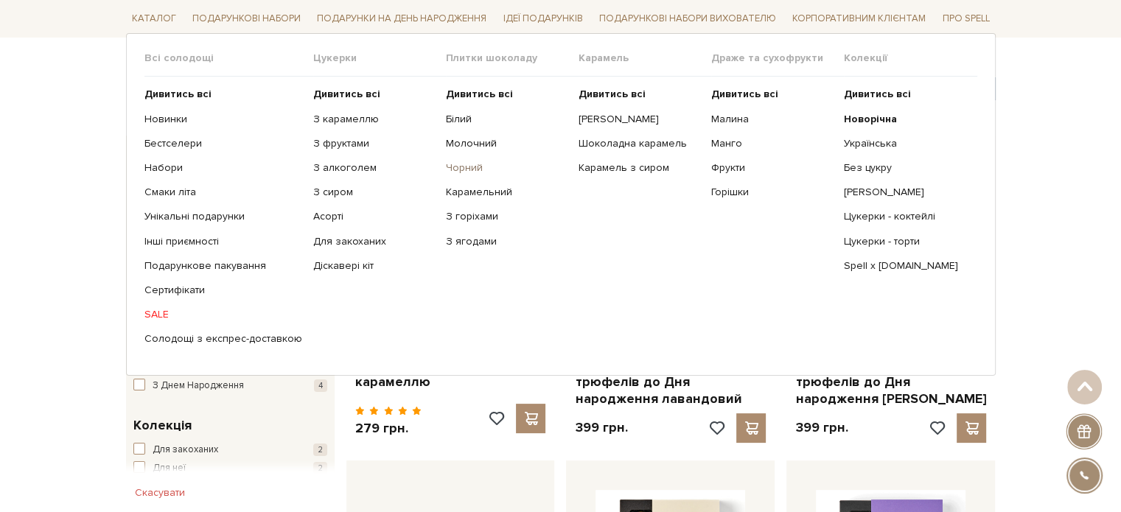
click at [463, 165] on link "Чорний" at bounding box center [507, 167] width 122 height 13
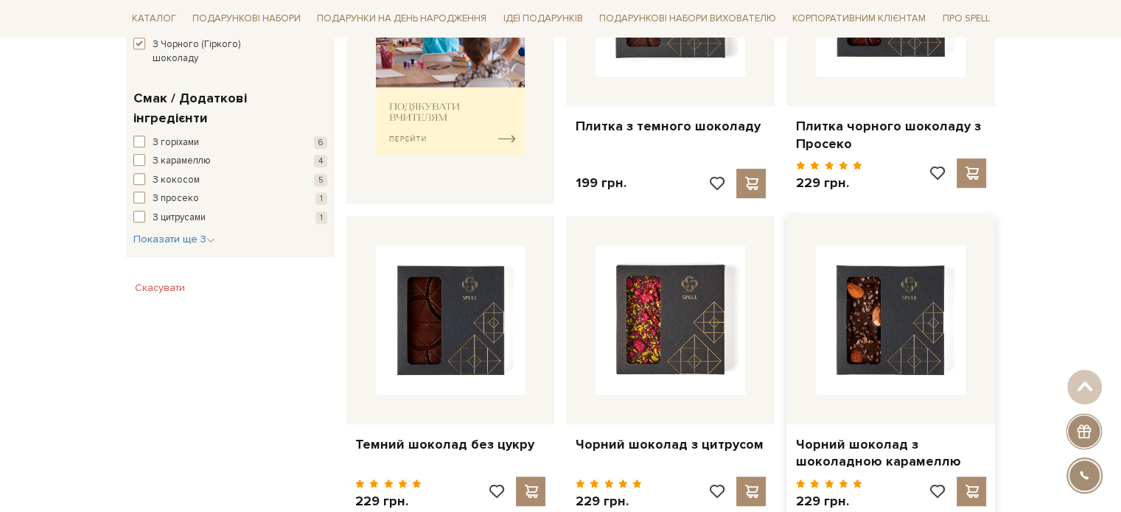
scroll to position [810, 0]
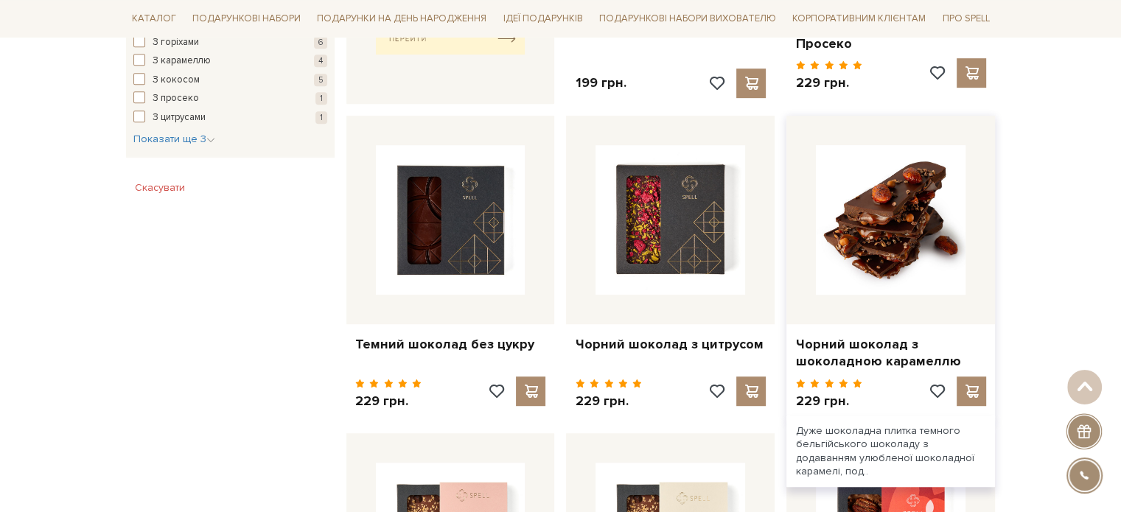
click at [872, 226] on img at bounding box center [891, 220] width 150 height 150
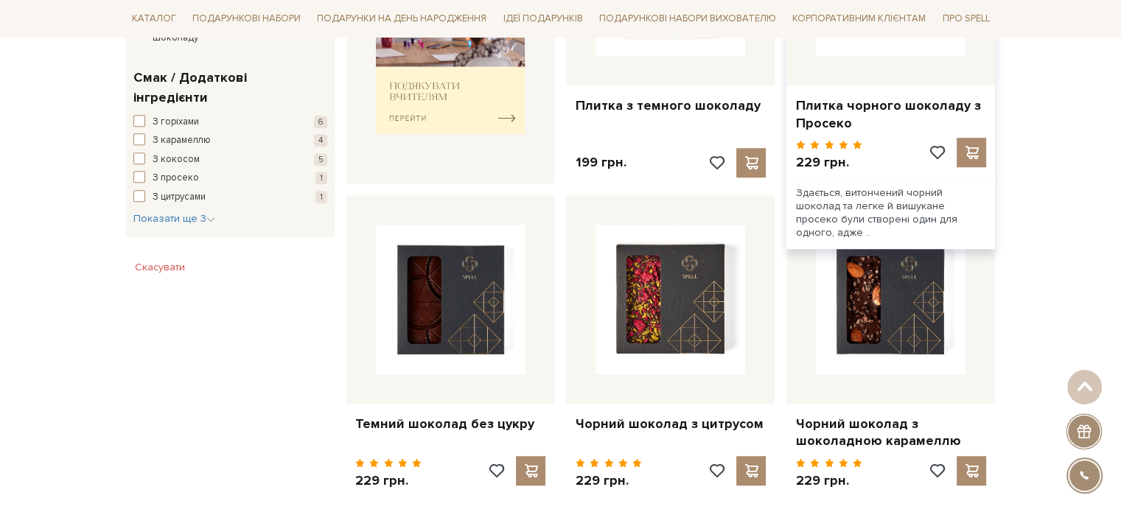
scroll to position [690, 0]
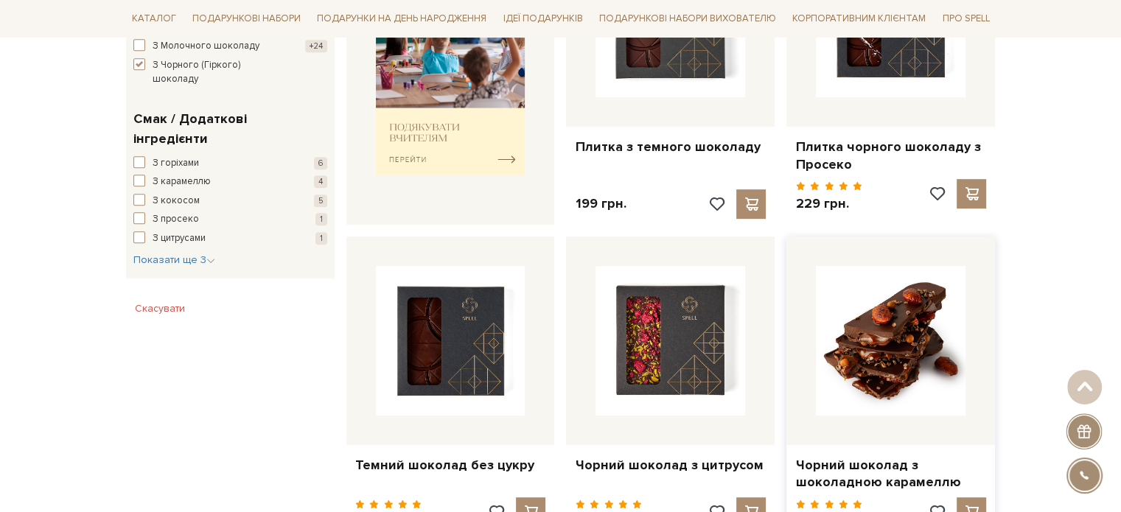
click at [895, 325] on img at bounding box center [891, 341] width 150 height 150
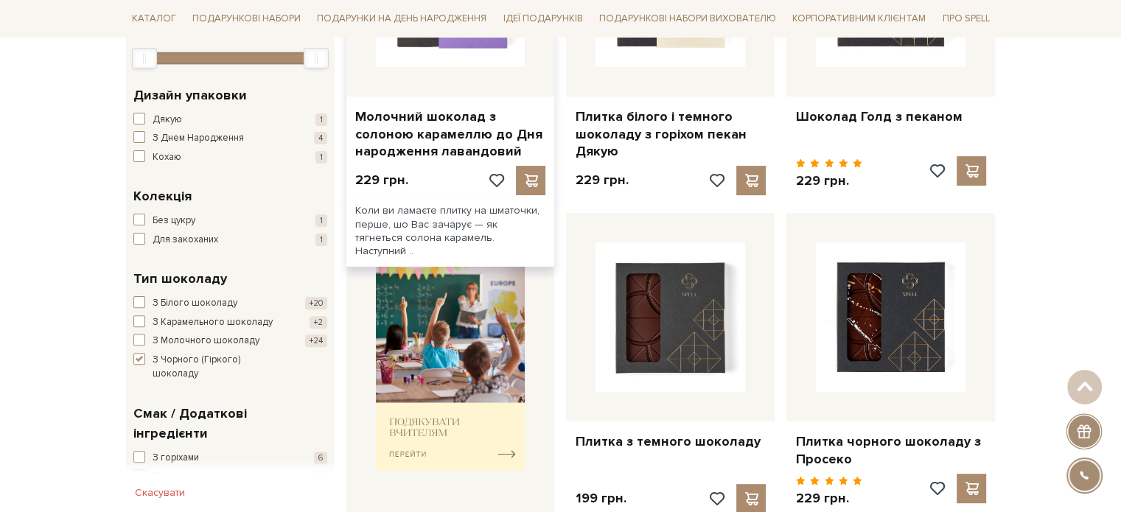
scroll to position [174, 0]
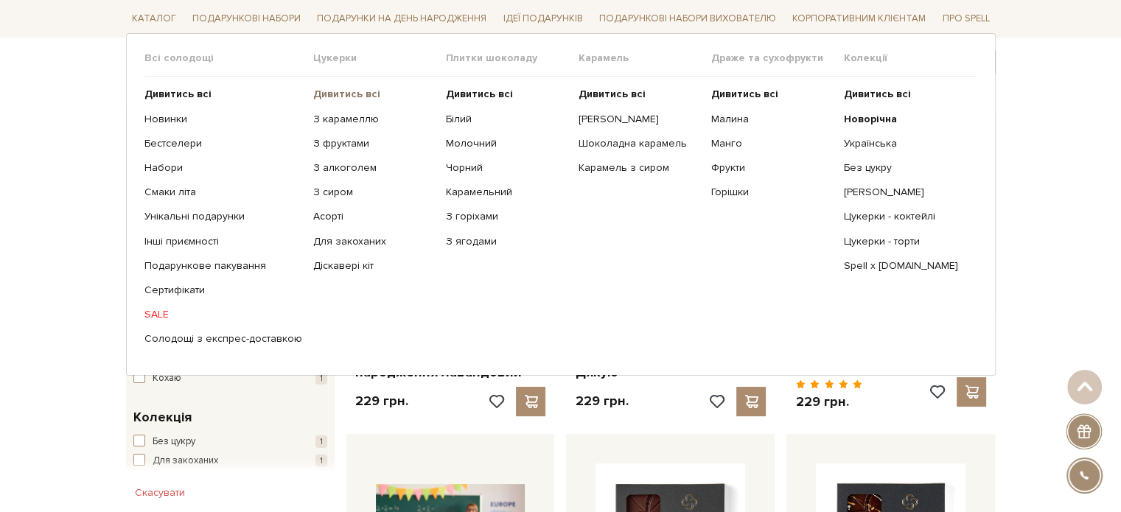
click at [344, 96] on b "Дивитись всі" at bounding box center [346, 94] width 67 height 13
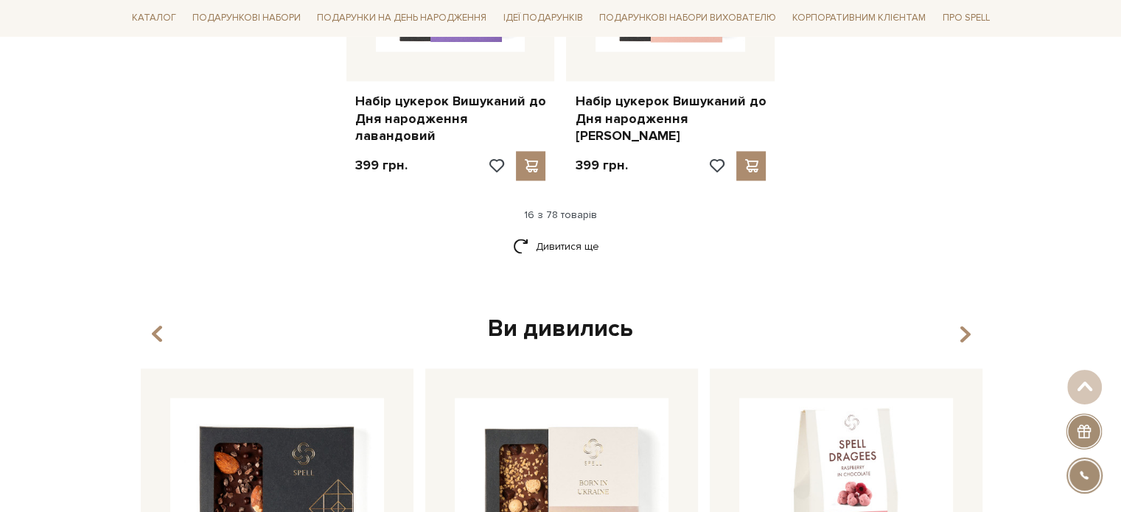
scroll to position [2063, 0]
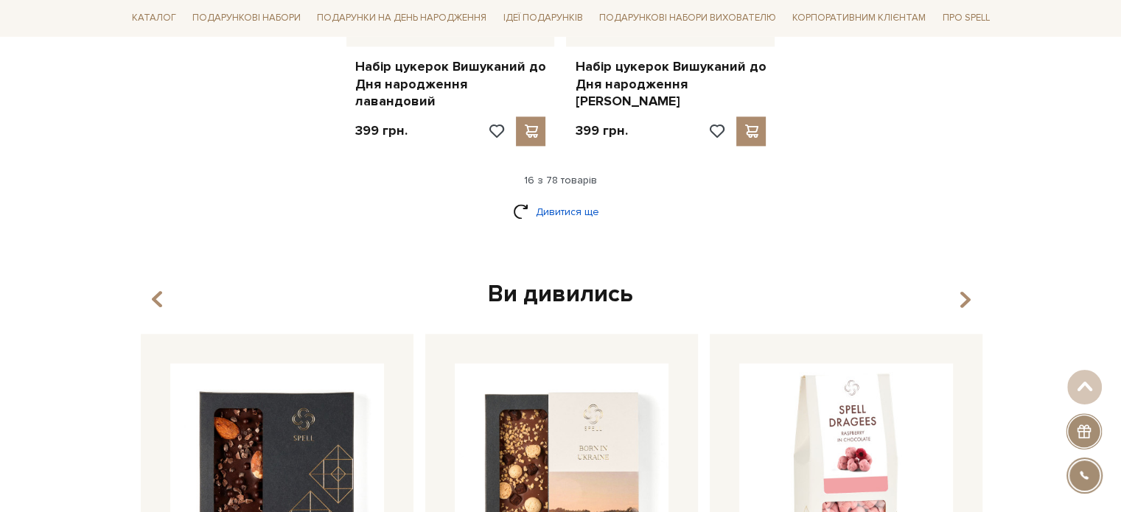
click at [554, 199] on link "Дивитися ще" at bounding box center [561, 212] width 96 height 26
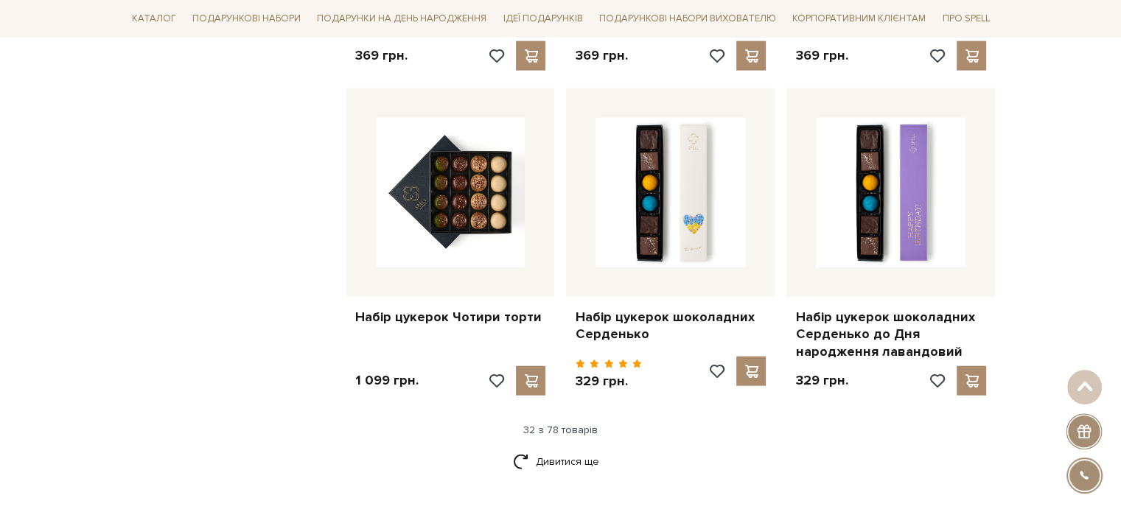
scroll to position [3463, 0]
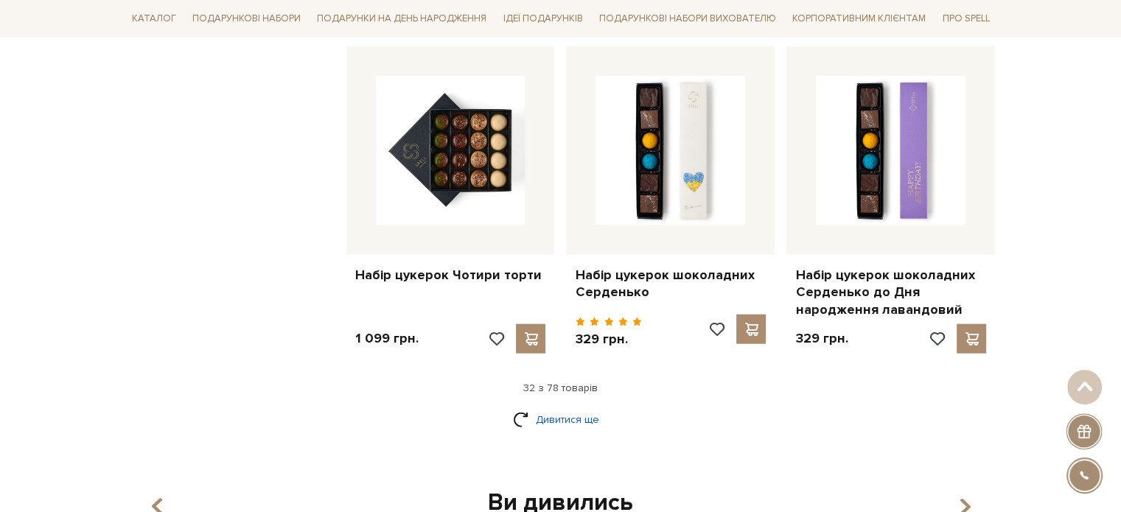
click at [566, 407] on link "Дивитися ще" at bounding box center [561, 420] width 96 height 26
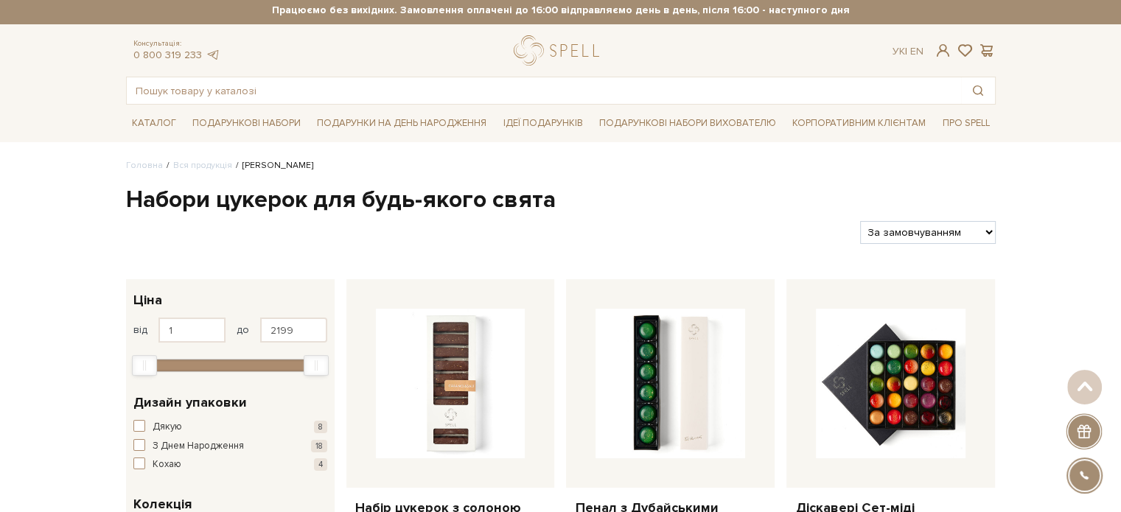
scroll to position [0, 0]
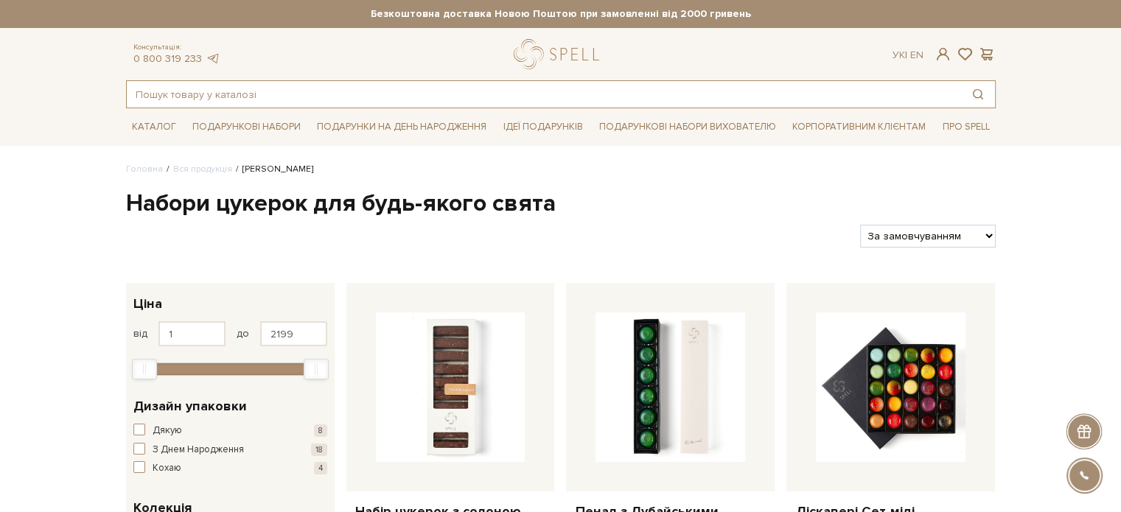
drag, startPoint x: 233, startPoint y: 88, endPoint x: 248, endPoint y: 88, distance: 14.7
click at [233, 88] on input "text" at bounding box center [544, 94] width 834 height 27
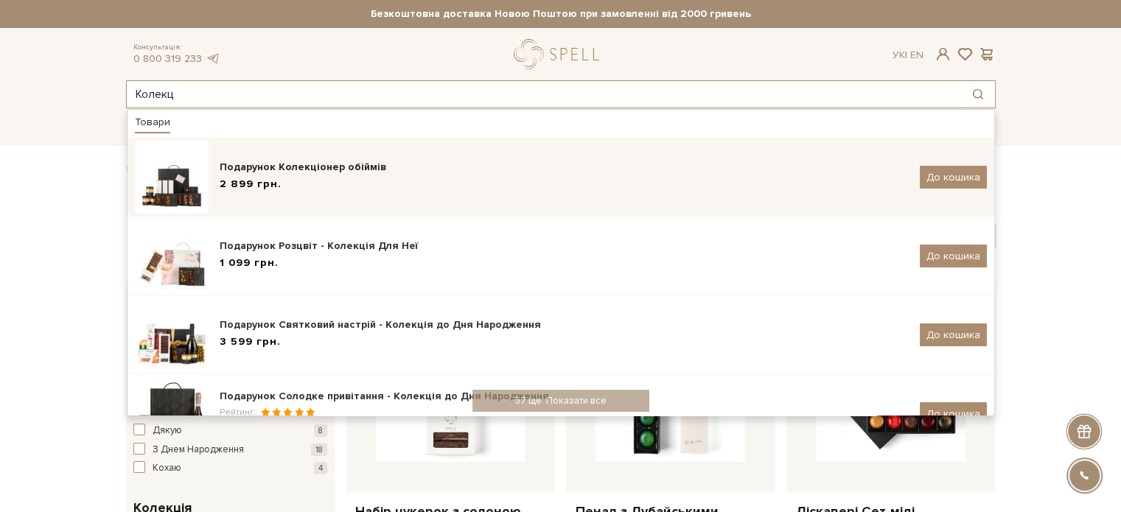
type input "Колекц"
click at [382, 187] on div "2 899 грн." at bounding box center [564, 184] width 689 height 15
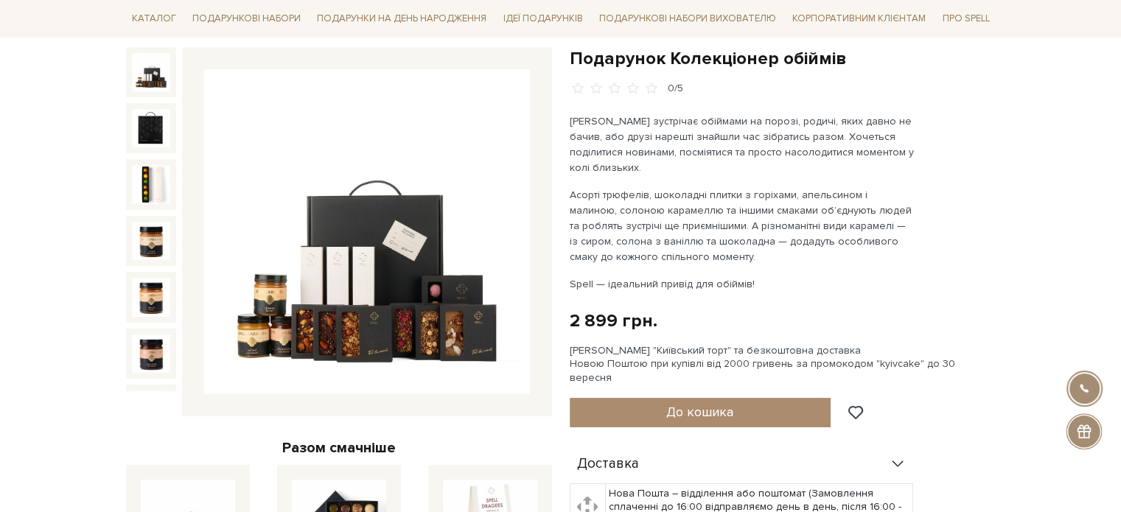
scroll to position [74, 0]
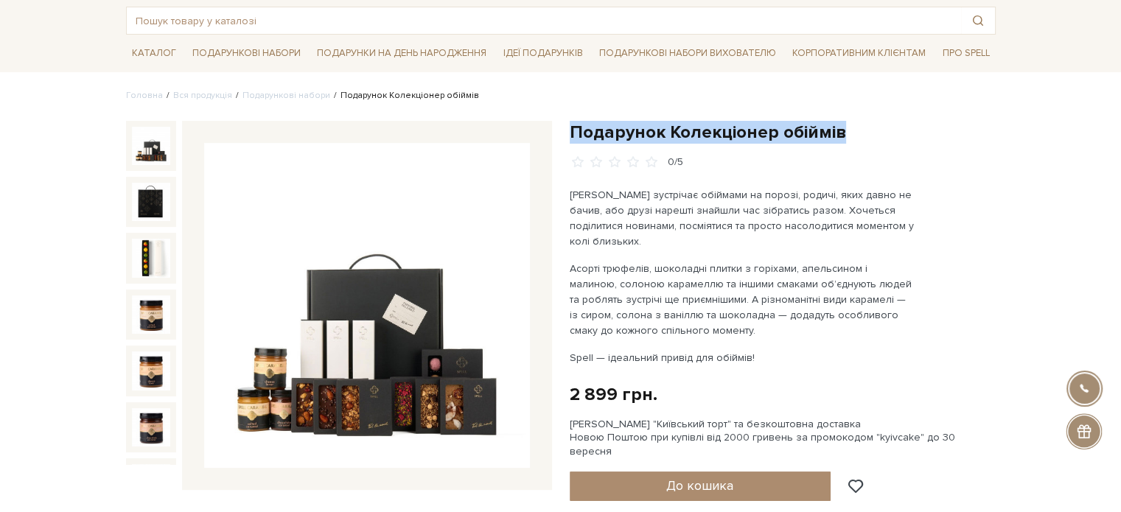
drag, startPoint x: 856, startPoint y: 125, endPoint x: 570, endPoint y: 132, distance: 286.7
click at [570, 132] on h1 "Подарунок Колекціонер обіймів" at bounding box center [783, 132] width 426 height 23
copy h1 "Подарунок Колекціонер обіймів"
